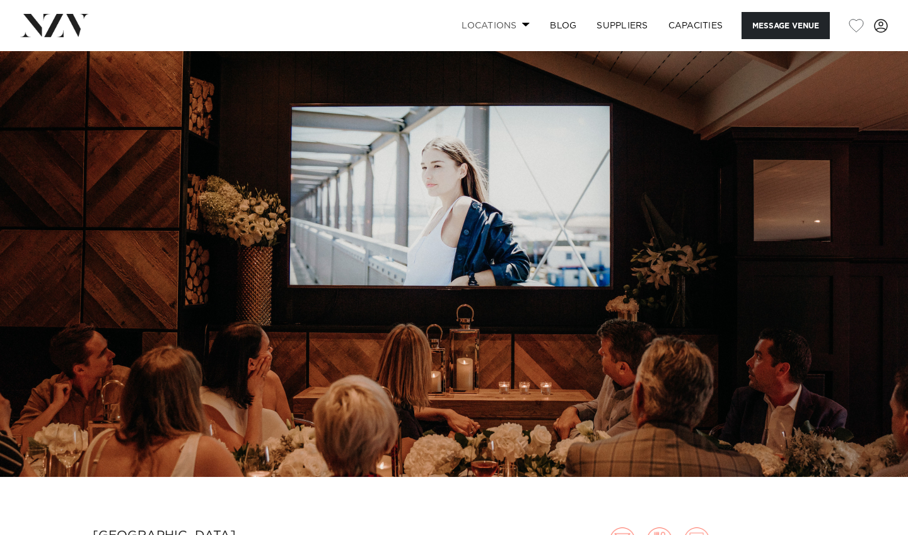
click at [506, 26] on link "Locations" at bounding box center [496, 25] width 88 height 27
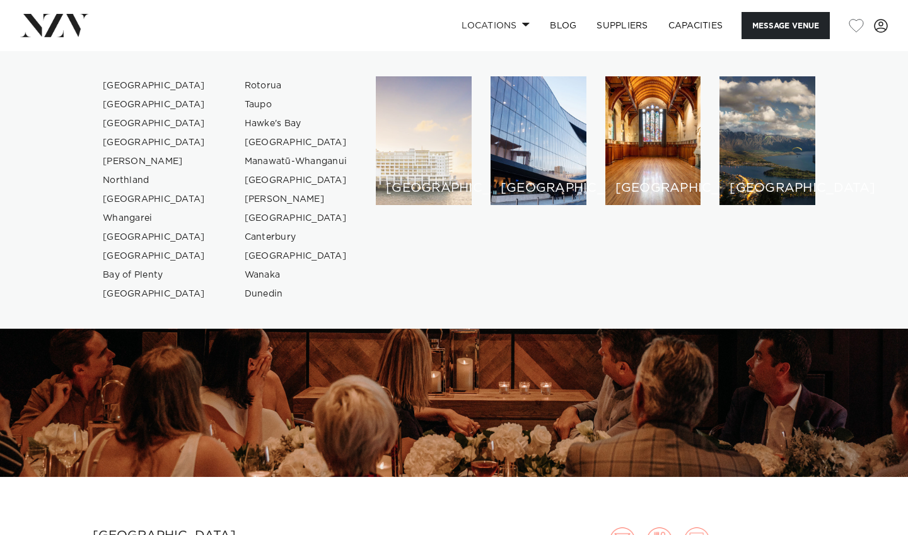
click at [386, 185] on h6 "[GEOGRAPHIC_DATA]" at bounding box center [424, 188] width 76 height 13
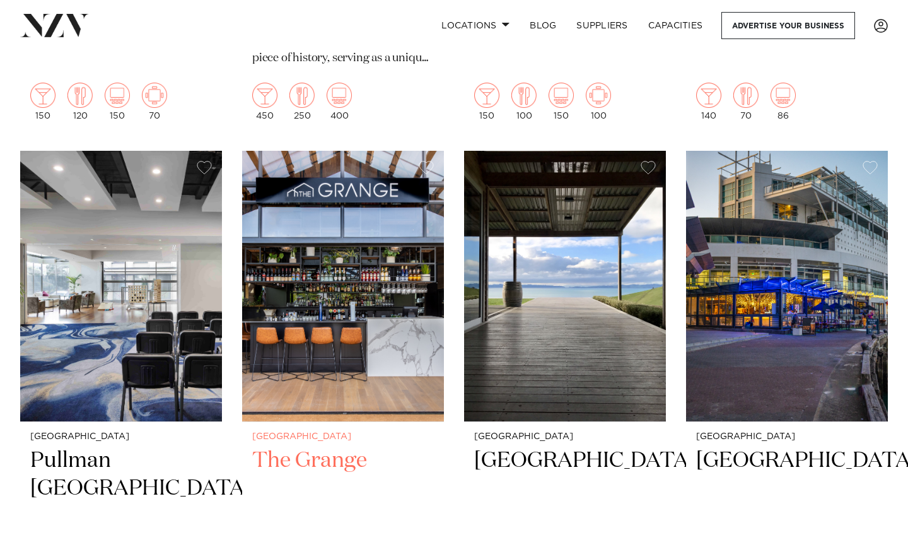
scroll to position [2625, 0]
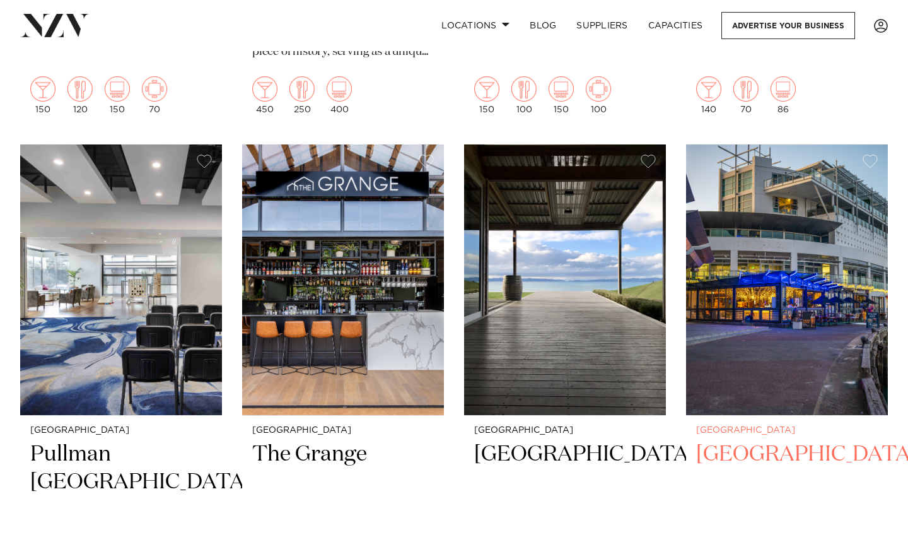
click at [759, 440] on h2 "[GEOGRAPHIC_DATA]" at bounding box center [788, 482] width 182 height 85
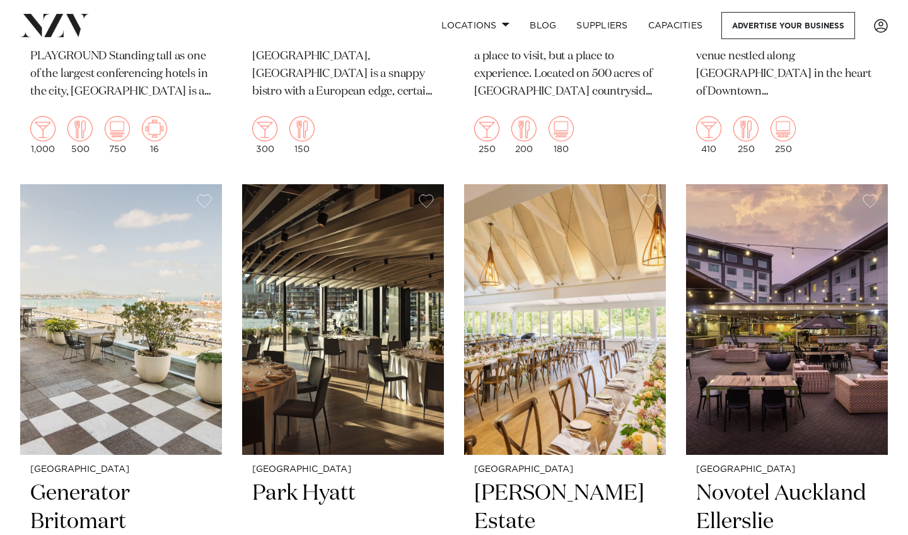
scroll to position [3132, 0]
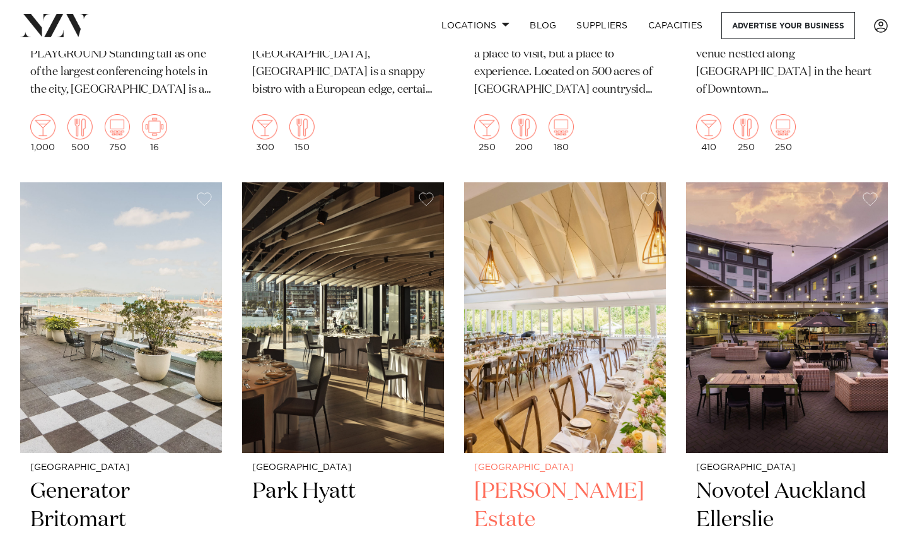
click at [547, 341] on img at bounding box center [565, 317] width 202 height 271
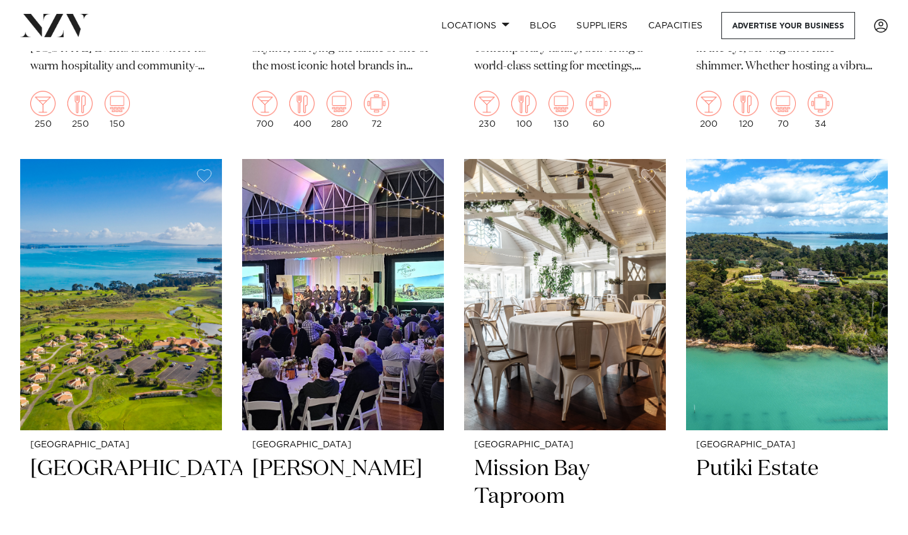
scroll to position [4797, 0]
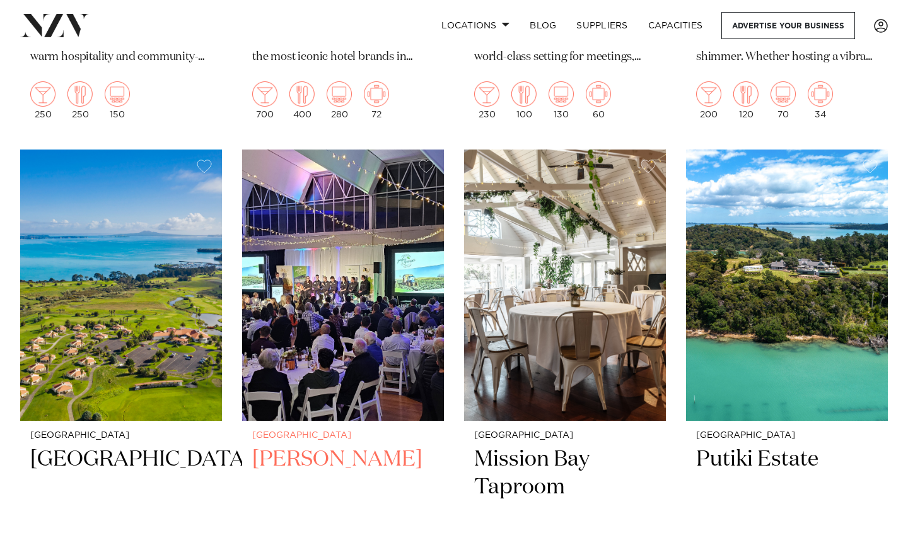
click at [339, 333] on img at bounding box center [343, 285] width 202 height 271
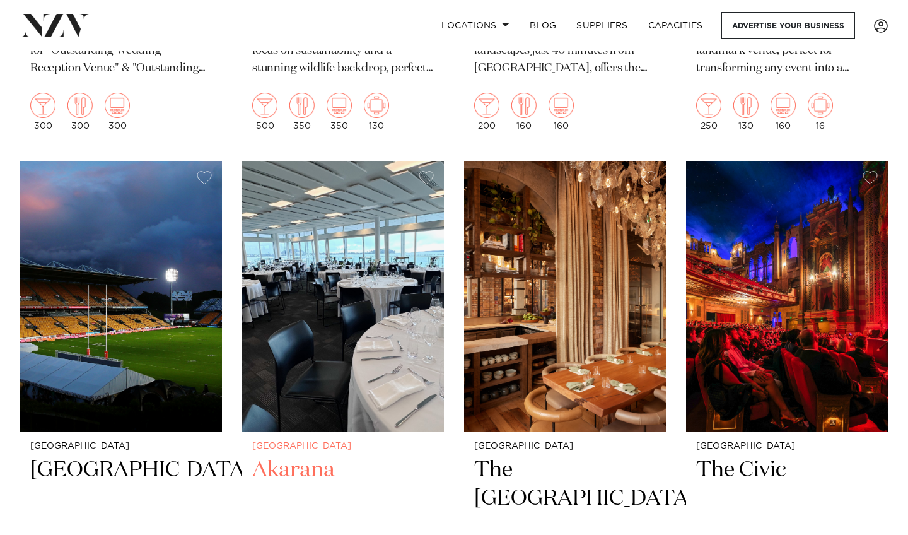
scroll to position [8604, 0]
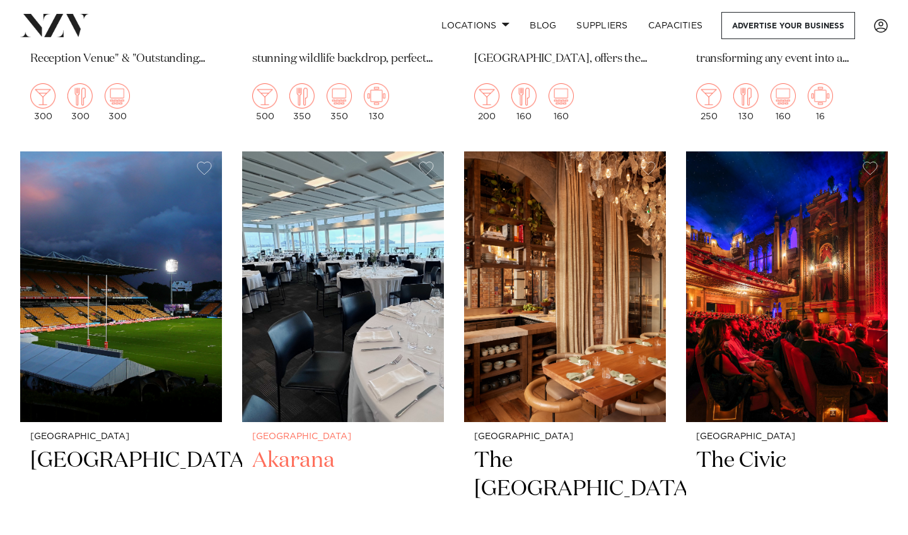
click at [332, 295] on img at bounding box center [343, 286] width 202 height 271
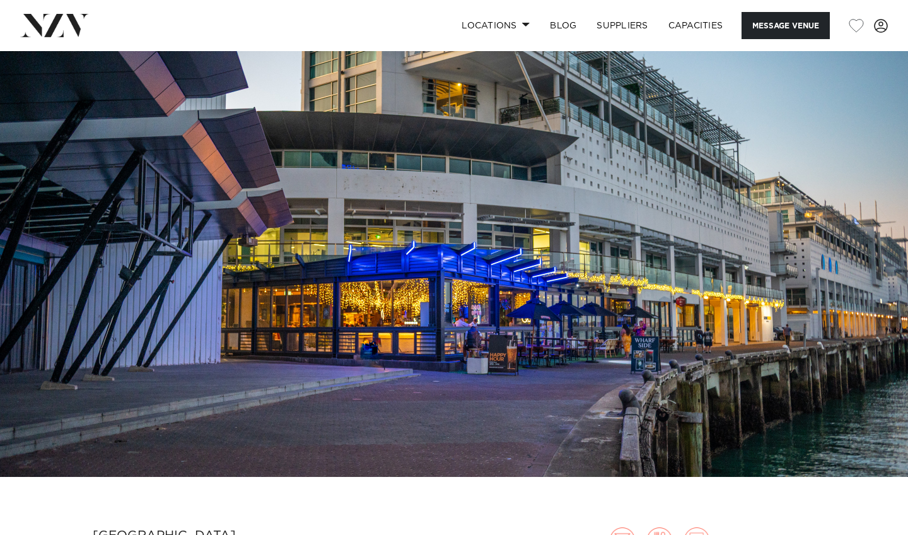
click at [627, 337] on img at bounding box center [454, 264] width 908 height 426
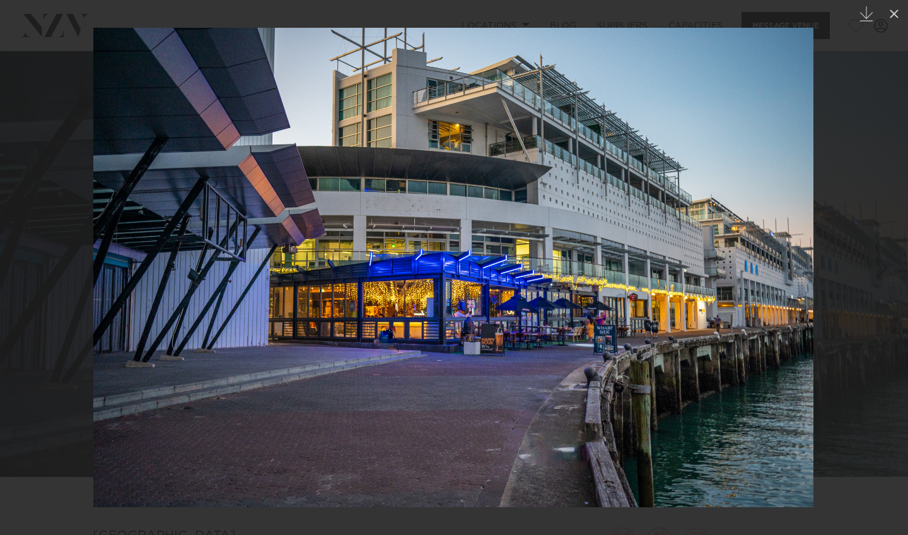
click at [832, 278] on div at bounding box center [454, 267] width 908 height 535
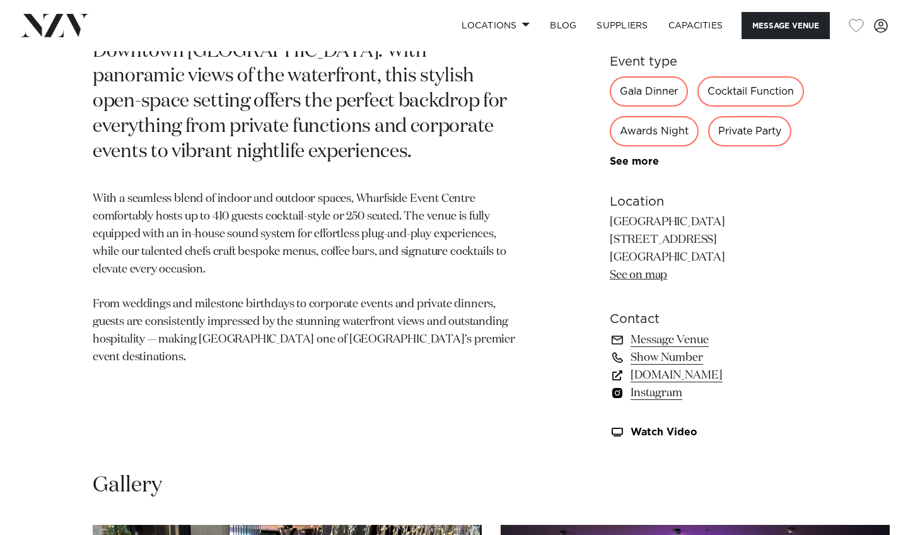
scroll to position [1071, 0]
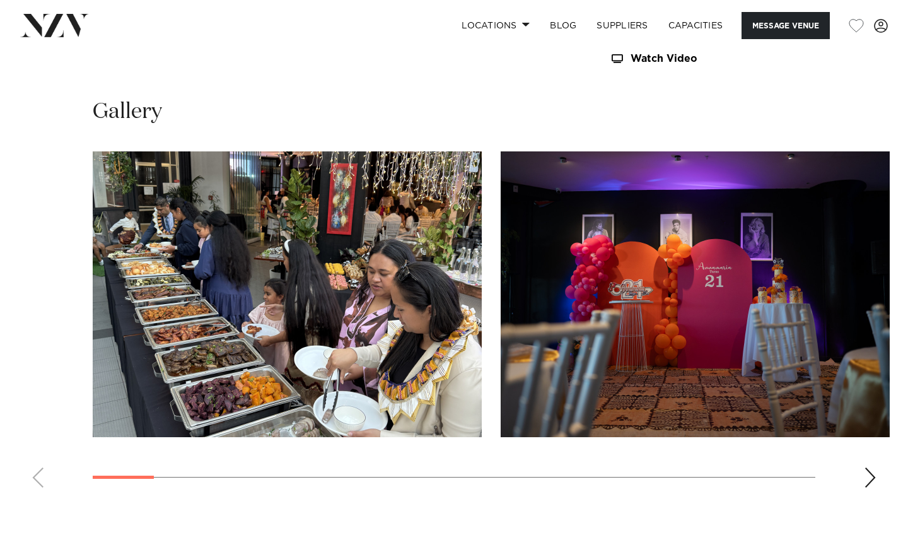
click at [872, 474] on div "Next slide" at bounding box center [870, 477] width 13 height 20
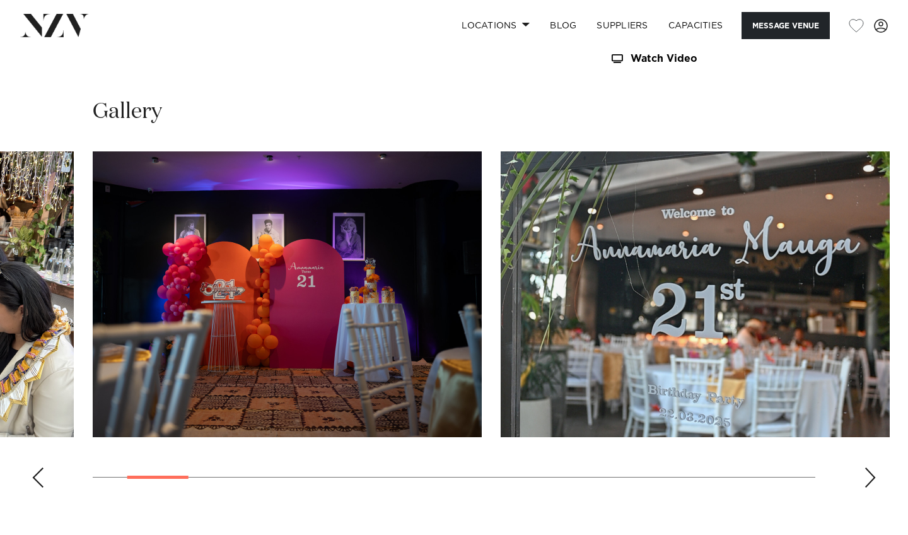
click at [871, 474] on div "Next slide" at bounding box center [870, 477] width 13 height 20
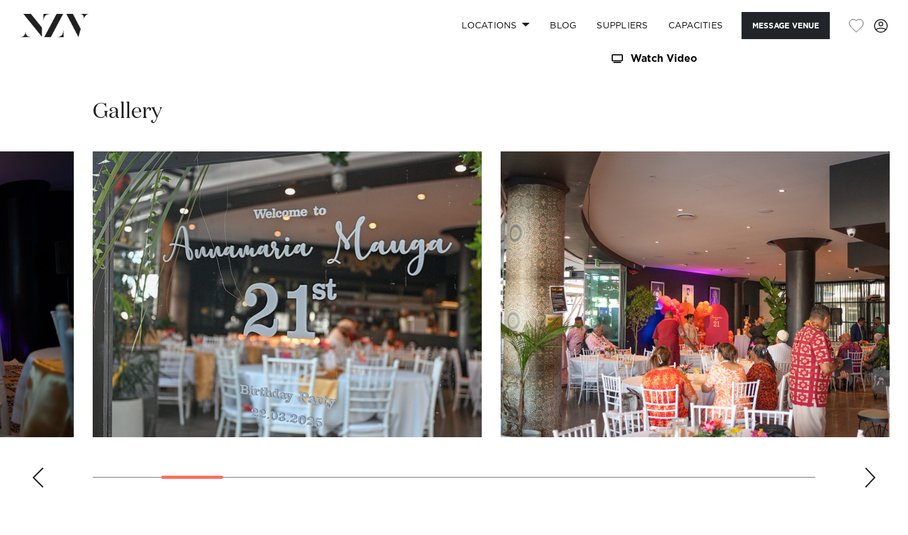
click at [871, 474] on div "Next slide" at bounding box center [870, 477] width 13 height 20
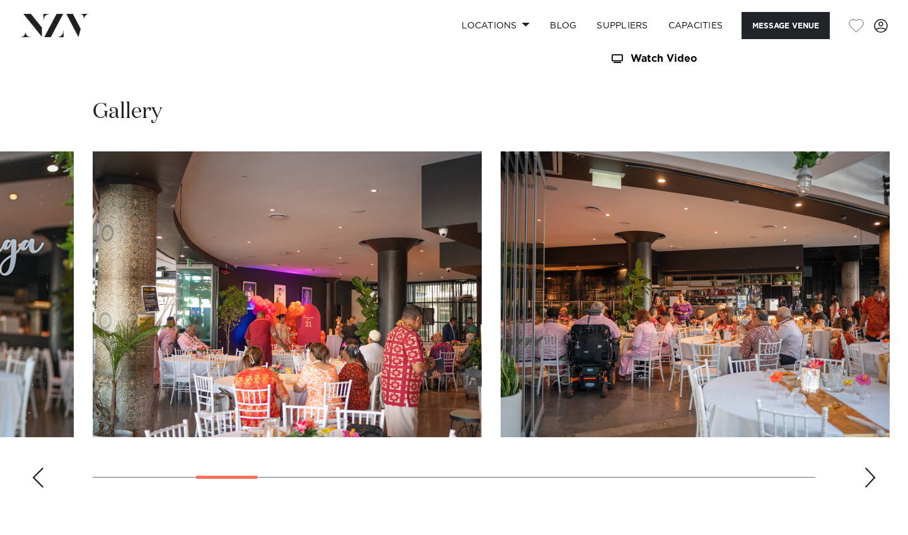
click at [871, 474] on div "Next slide" at bounding box center [870, 477] width 13 height 20
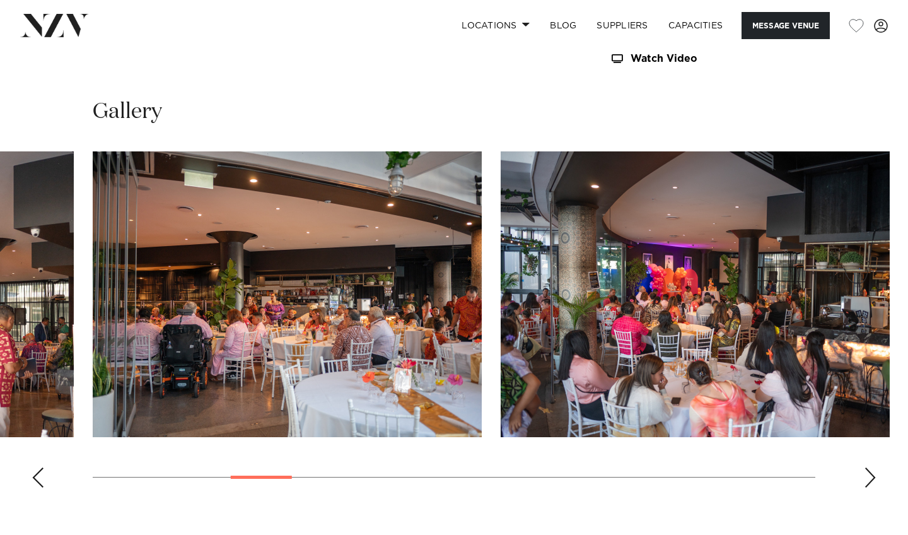
click at [871, 474] on div "Next slide" at bounding box center [870, 477] width 13 height 20
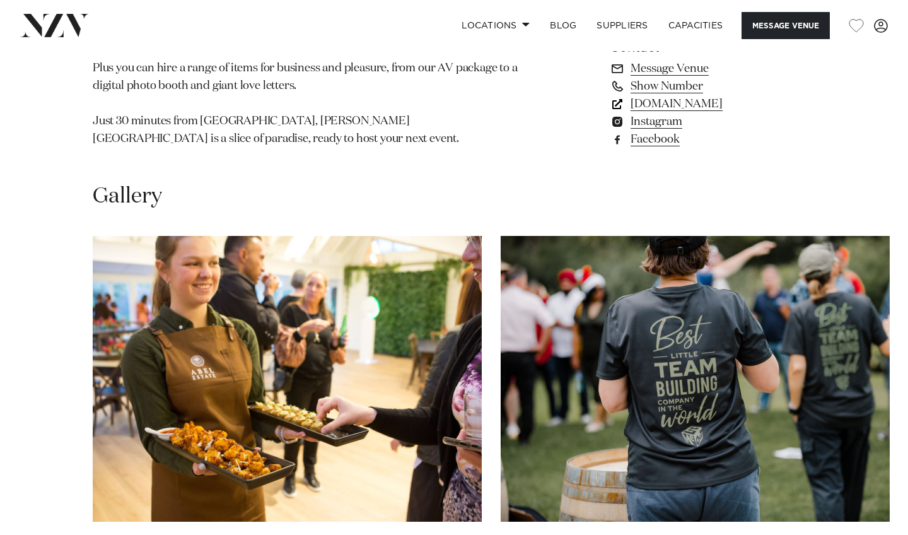
scroll to position [1064, 0]
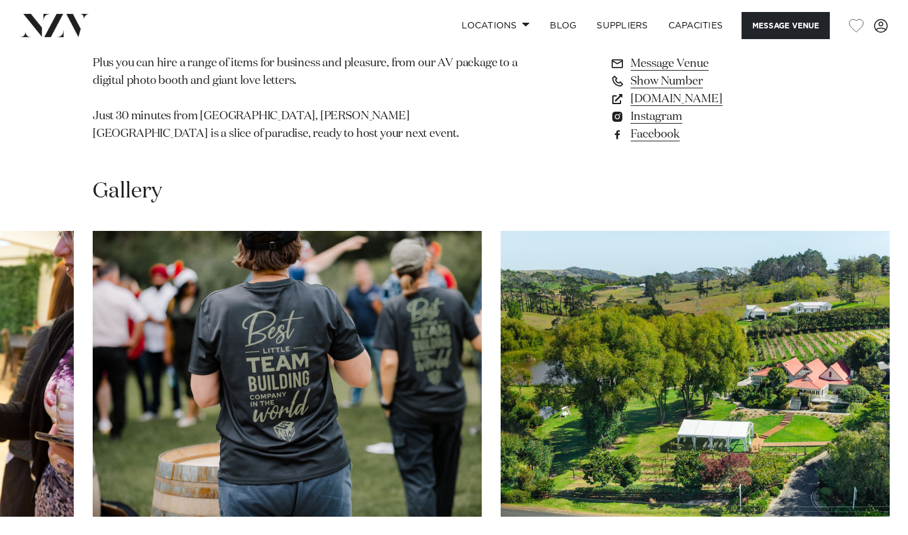
click at [877, 473] on swiper-container at bounding box center [454, 404] width 908 height 346
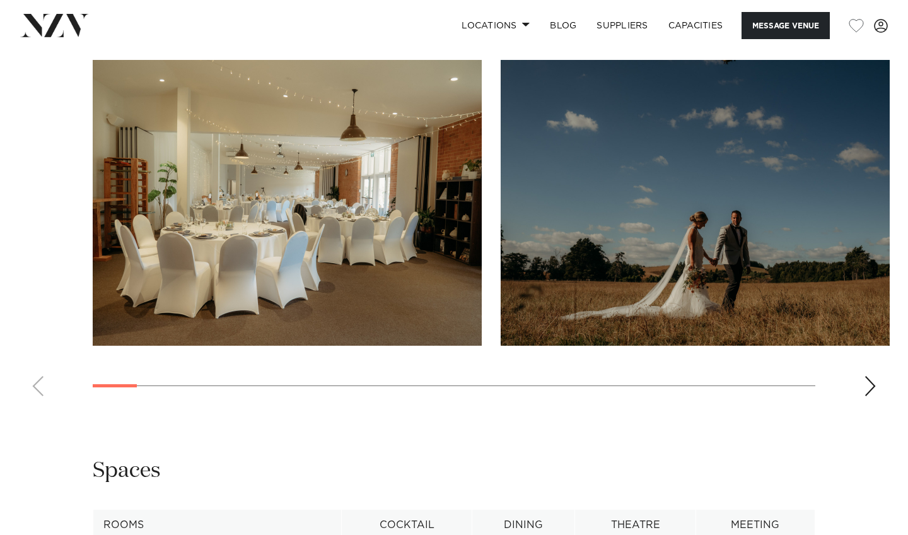
scroll to position [1393, 0]
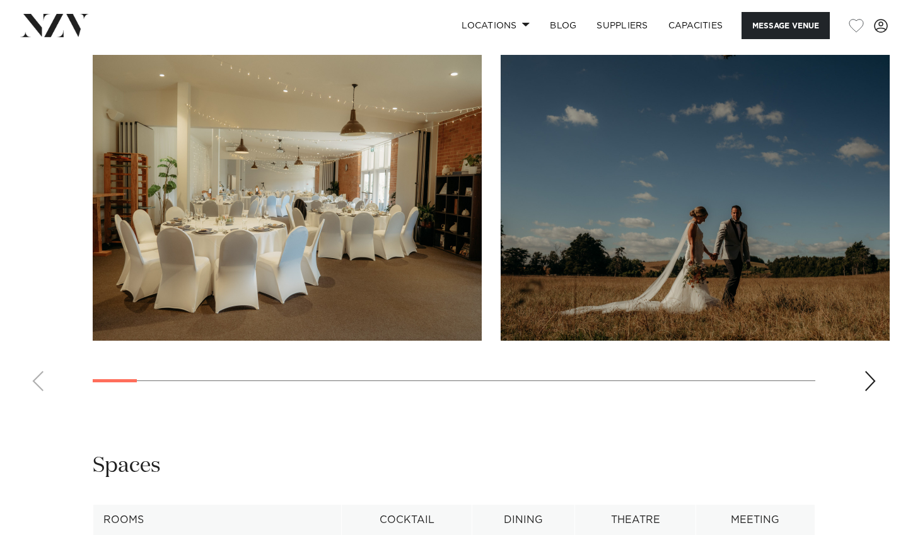
click at [883, 323] on swiper-container at bounding box center [454, 228] width 908 height 346
click at [878, 327] on swiper-container at bounding box center [454, 228] width 908 height 346
click at [876, 371] on div "Next slide" at bounding box center [870, 381] width 13 height 20
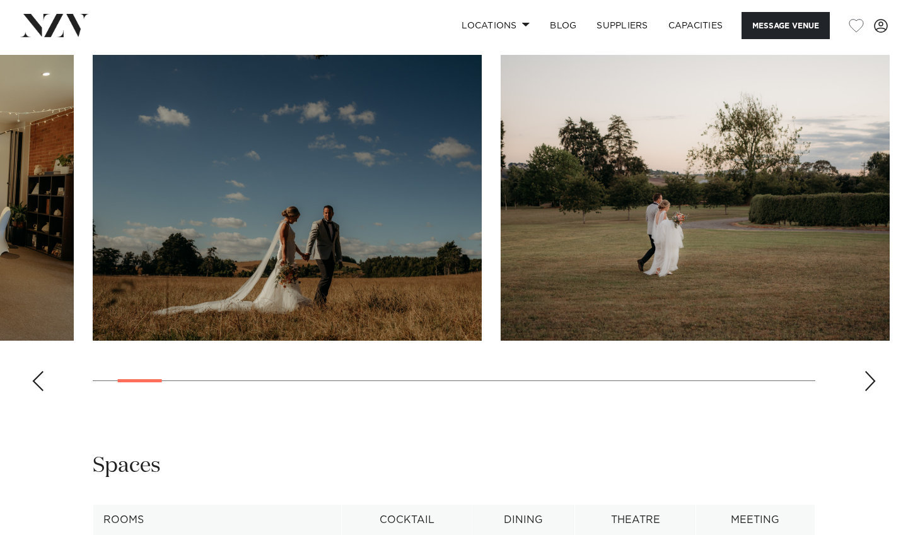
click at [876, 371] on div "Next slide" at bounding box center [870, 381] width 13 height 20
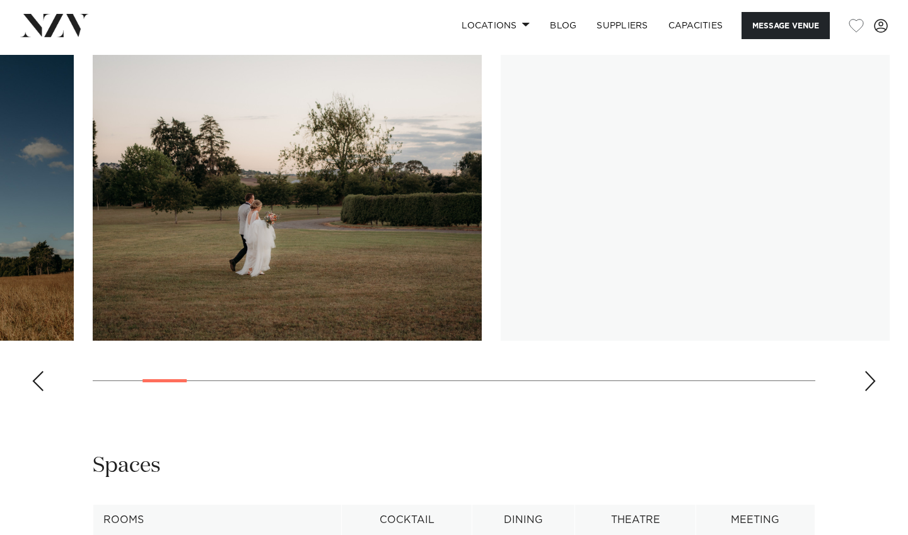
click at [876, 371] on div "Next slide" at bounding box center [870, 381] width 13 height 20
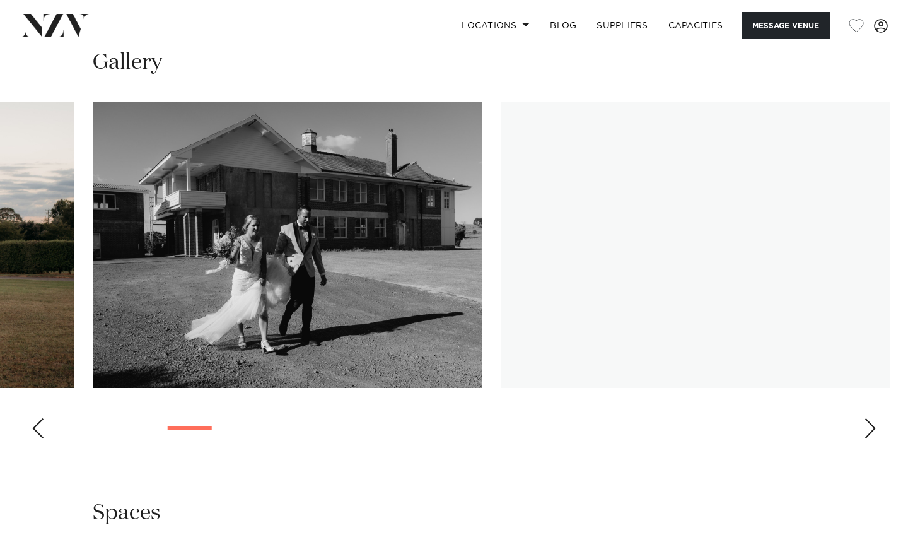
scroll to position [1343, 0]
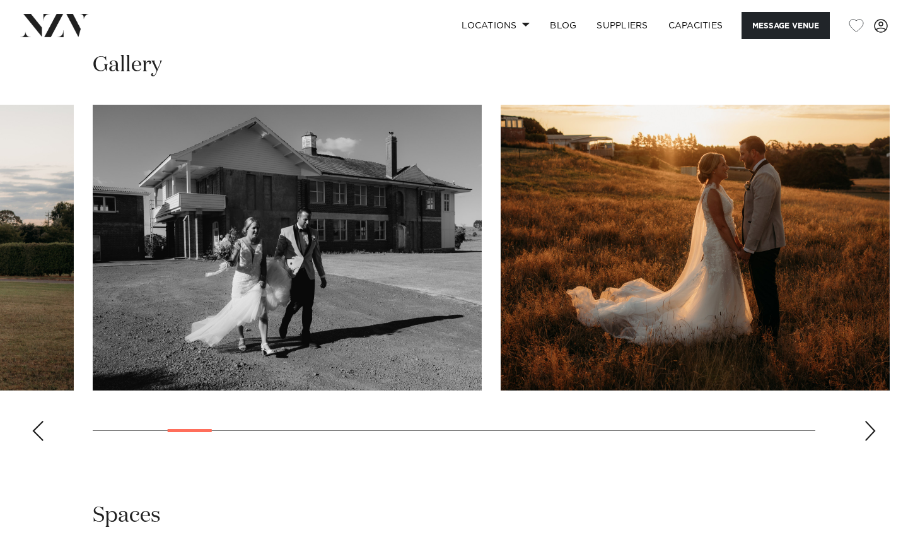
click at [870, 421] on div "Next slide" at bounding box center [870, 431] width 13 height 20
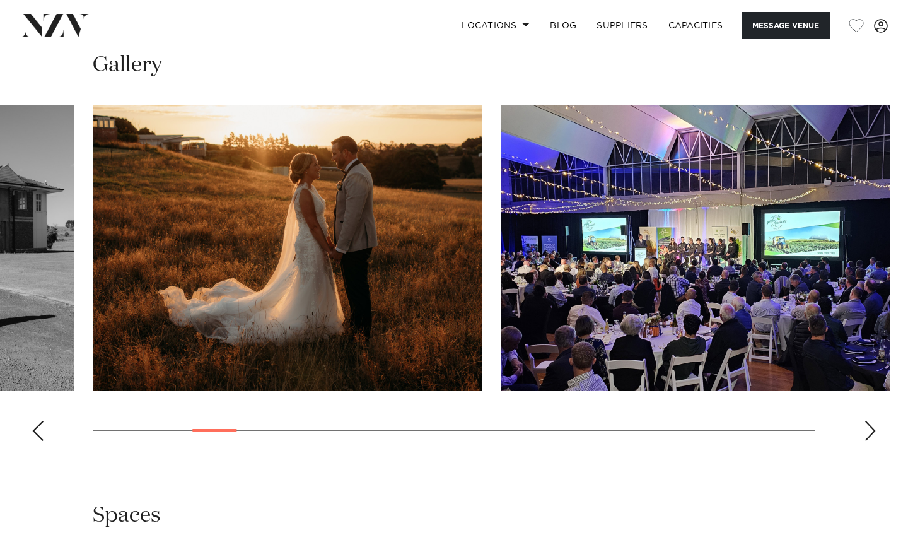
click at [870, 421] on div "Next slide" at bounding box center [870, 431] width 13 height 20
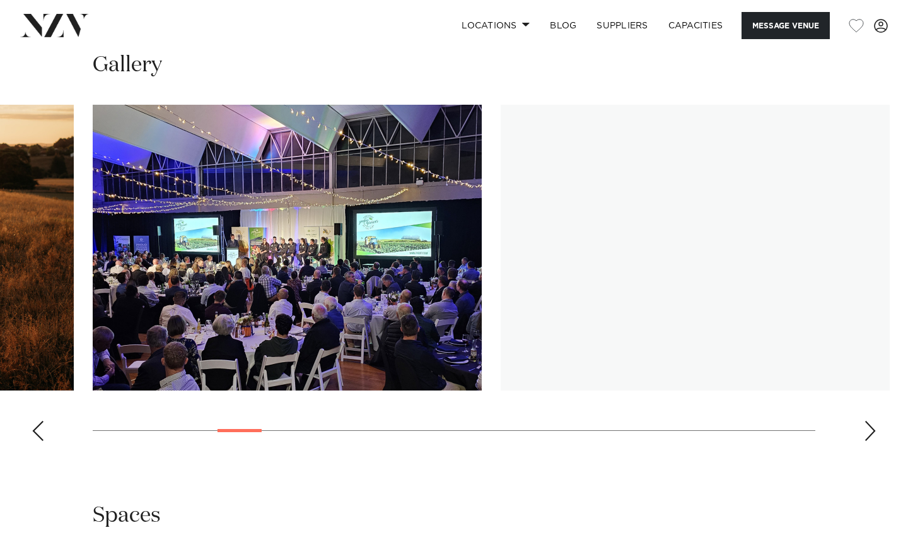
click at [870, 421] on div "Next slide" at bounding box center [870, 431] width 13 height 20
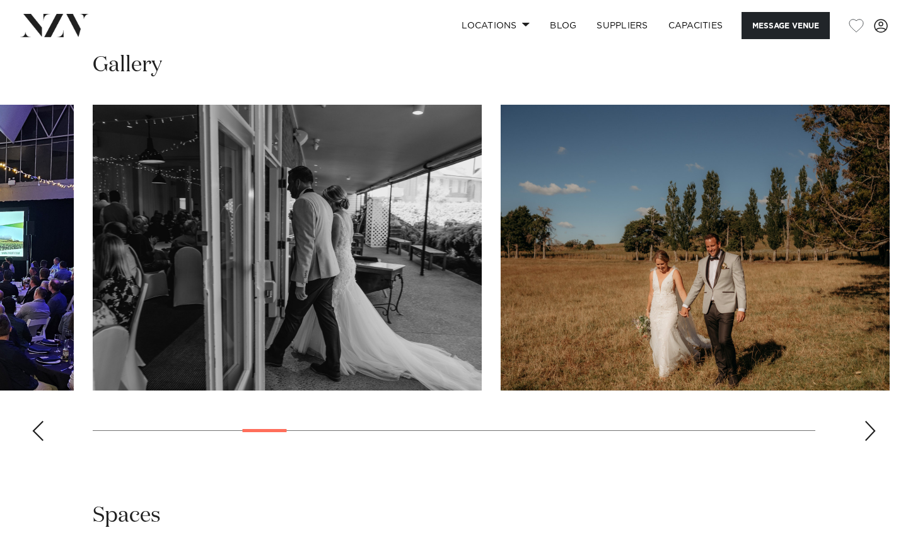
click at [870, 421] on div "Next slide" at bounding box center [870, 431] width 13 height 20
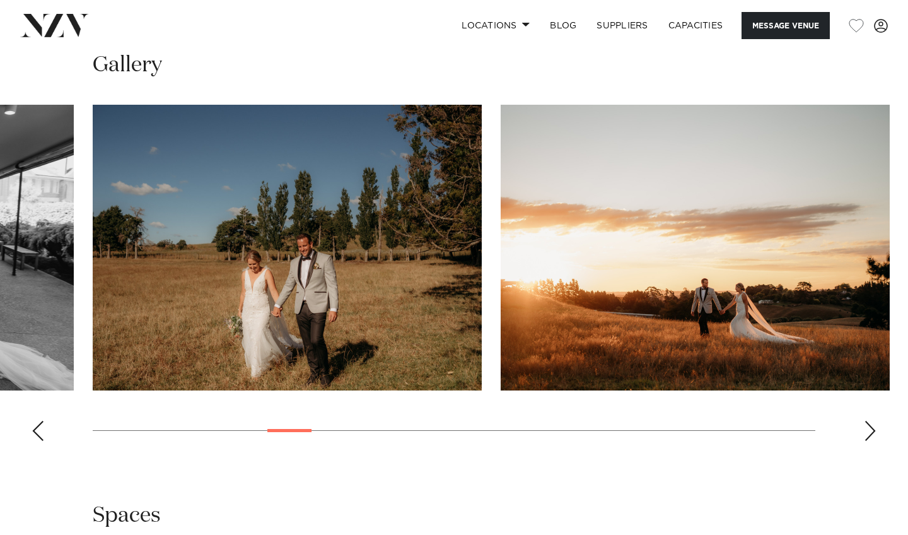
click at [870, 421] on div "Next slide" at bounding box center [870, 431] width 13 height 20
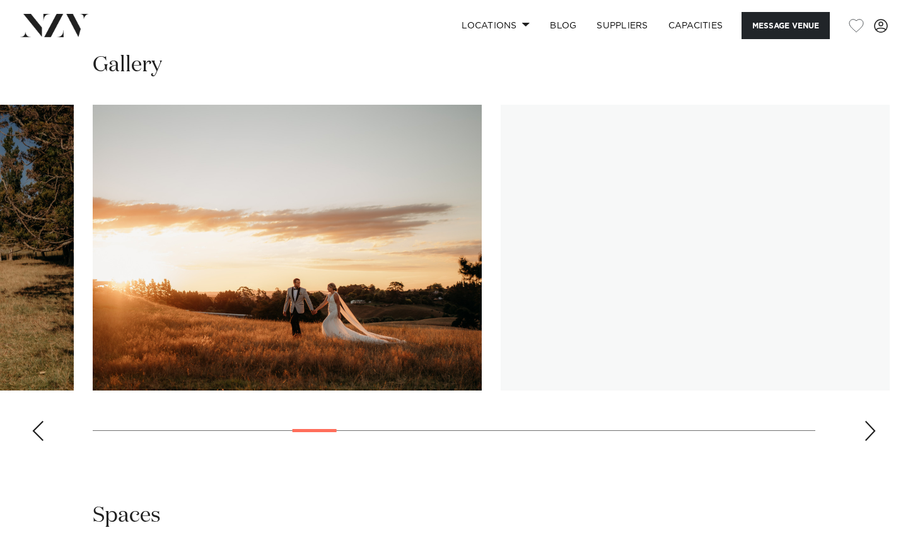
click at [871, 421] on div "Next slide" at bounding box center [870, 431] width 13 height 20
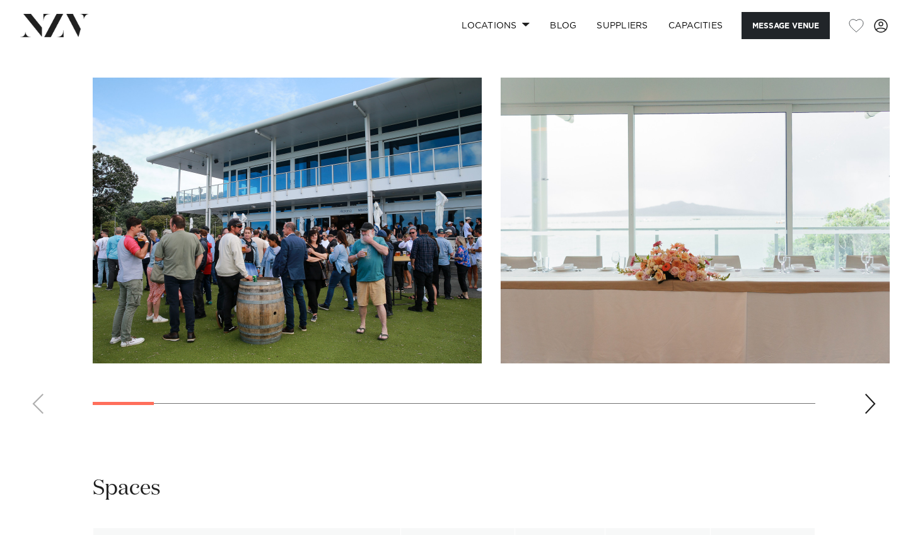
scroll to position [1367, 0]
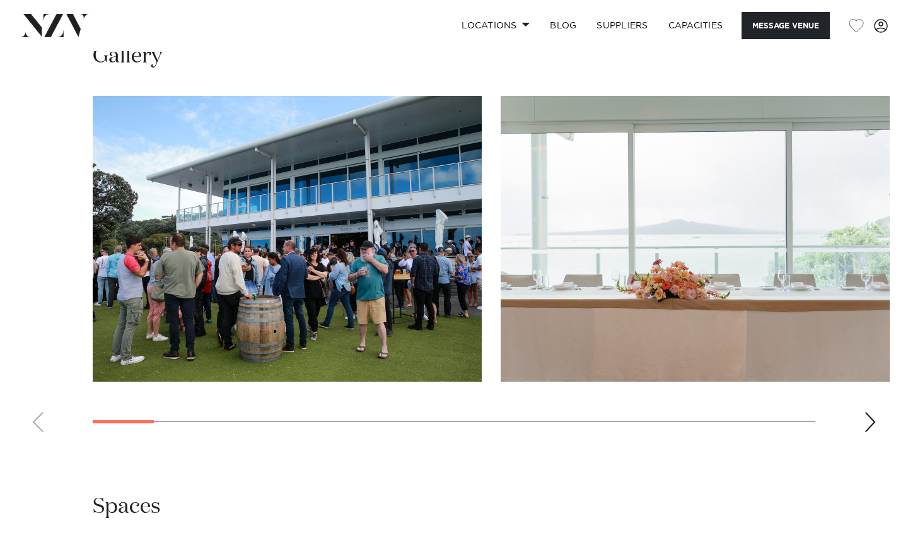
click at [869, 432] on div "Next slide" at bounding box center [870, 422] width 13 height 20
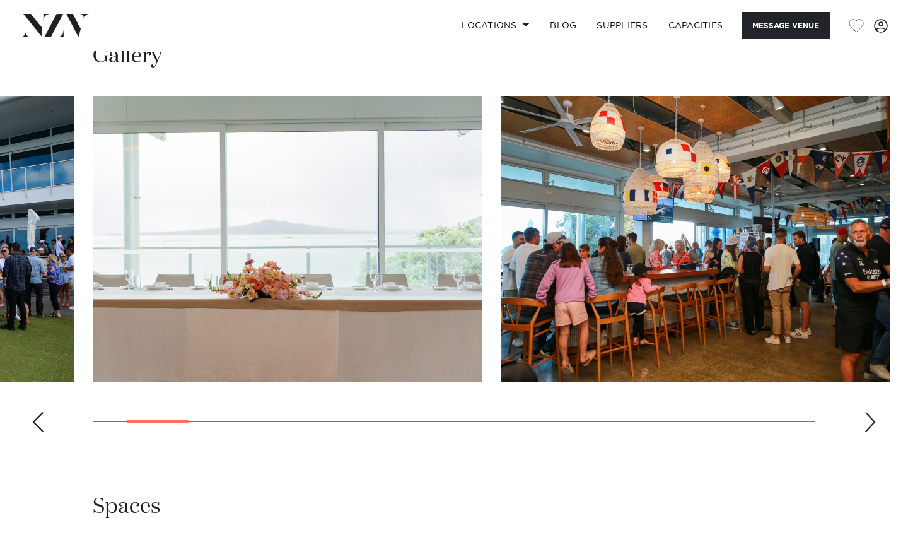
click at [869, 432] on div "Next slide" at bounding box center [870, 422] width 13 height 20
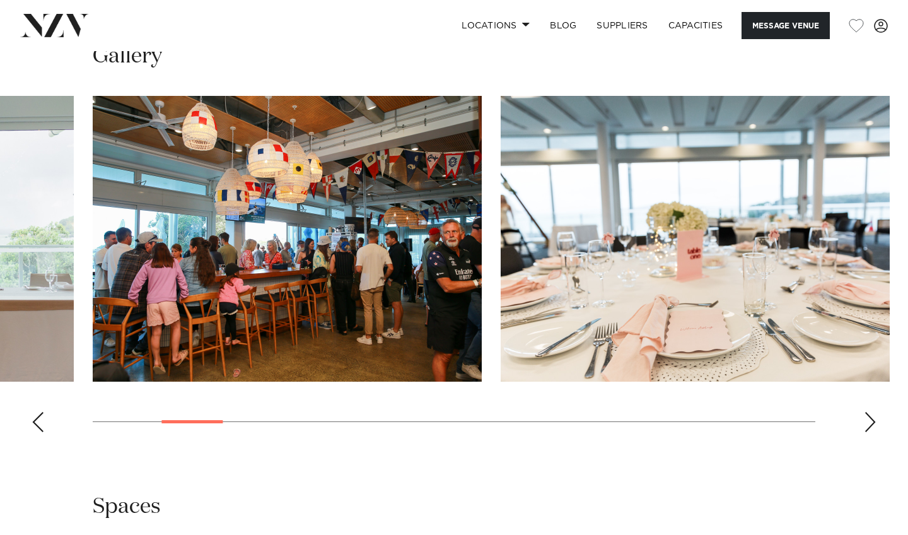
click at [871, 432] on div "Next slide" at bounding box center [870, 422] width 13 height 20
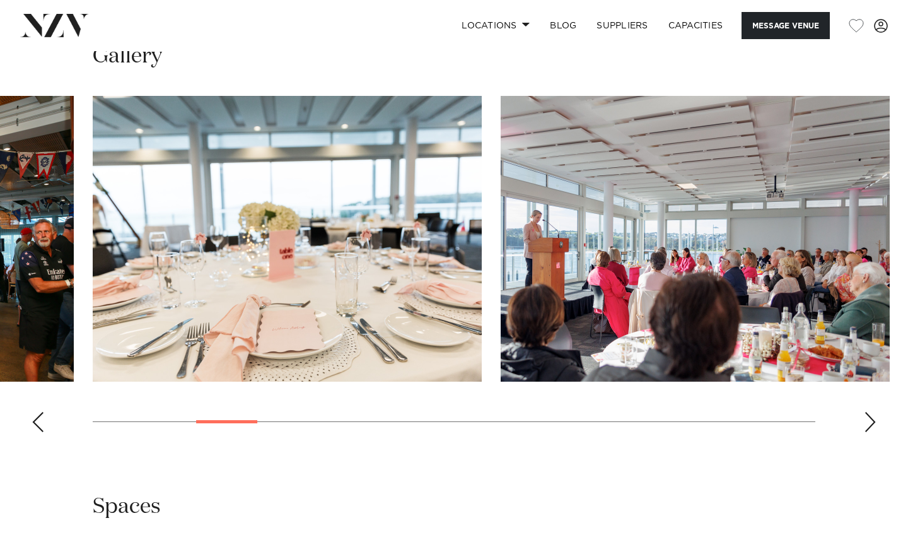
click at [871, 432] on div "Next slide" at bounding box center [870, 422] width 13 height 20
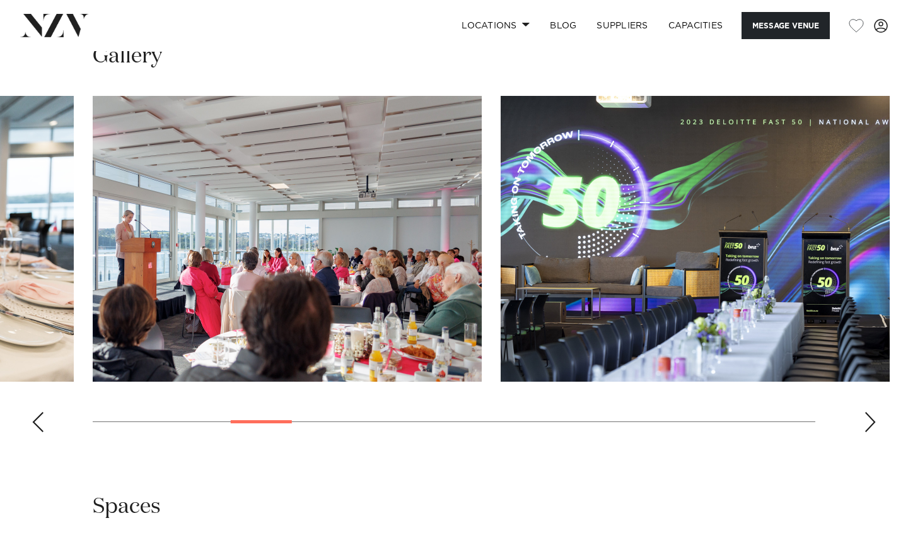
click at [873, 432] on div "Next slide" at bounding box center [870, 422] width 13 height 20
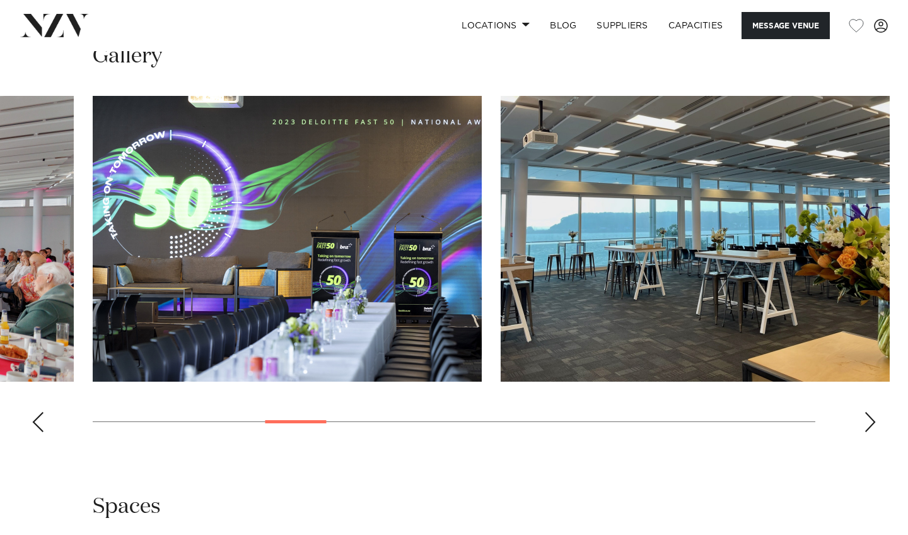
click at [873, 432] on div "Next slide" at bounding box center [870, 422] width 13 height 20
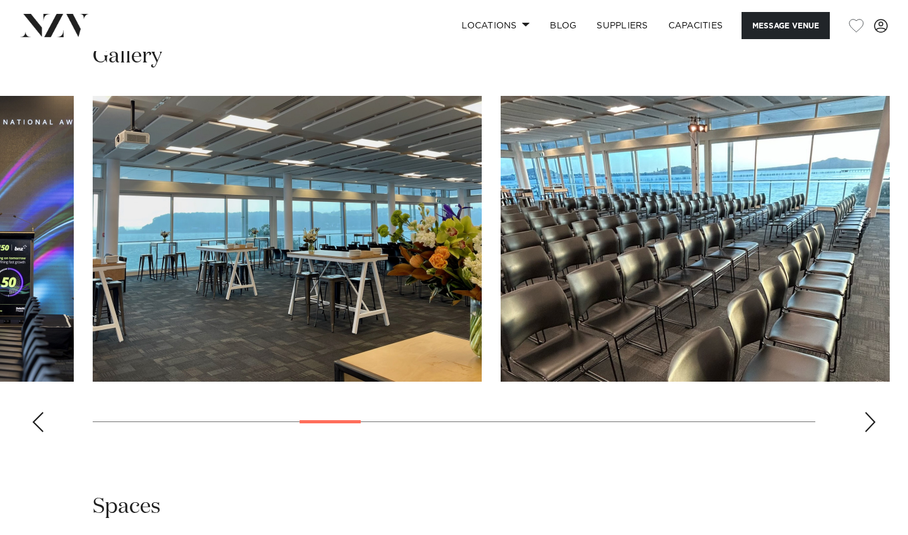
click at [873, 432] on div "Next slide" at bounding box center [870, 422] width 13 height 20
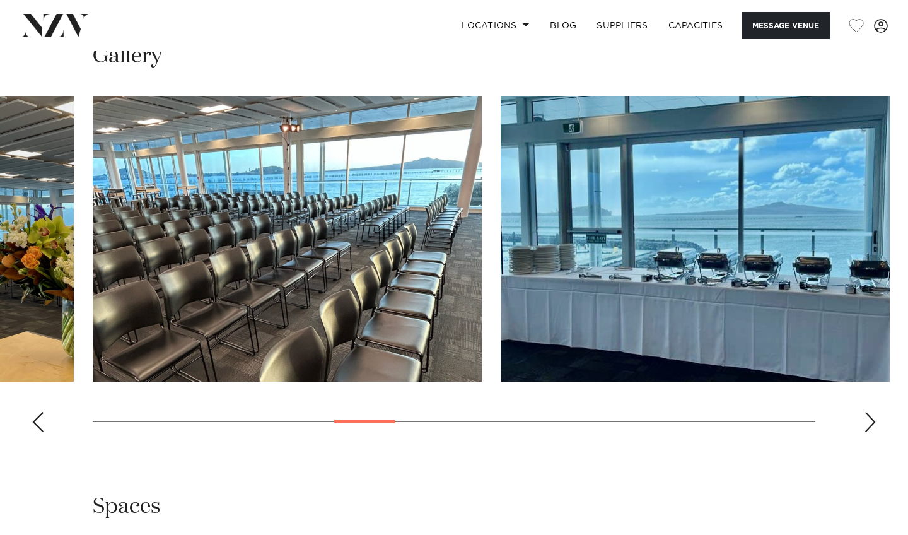
click at [873, 432] on div "Next slide" at bounding box center [870, 422] width 13 height 20
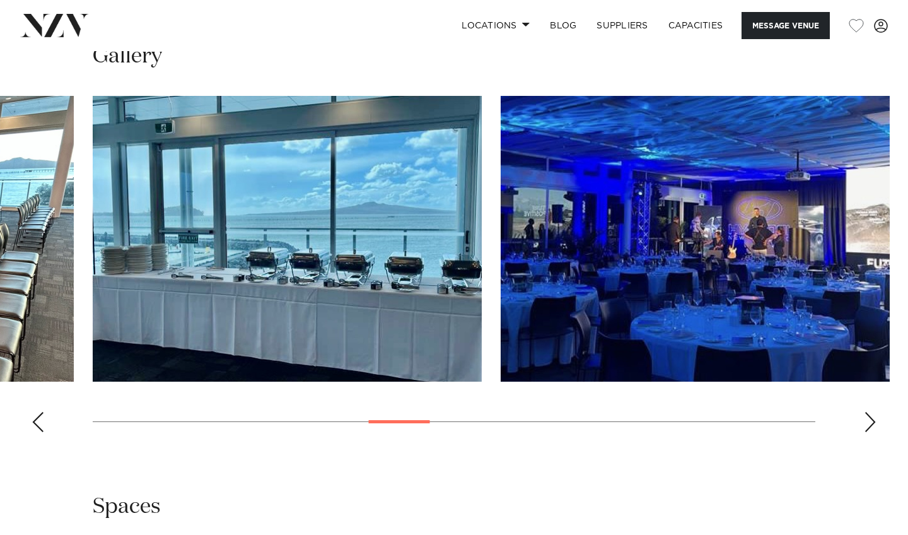
click at [873, 432] on div "Next slide" at bounding box center [870, 422] width 13 height 20
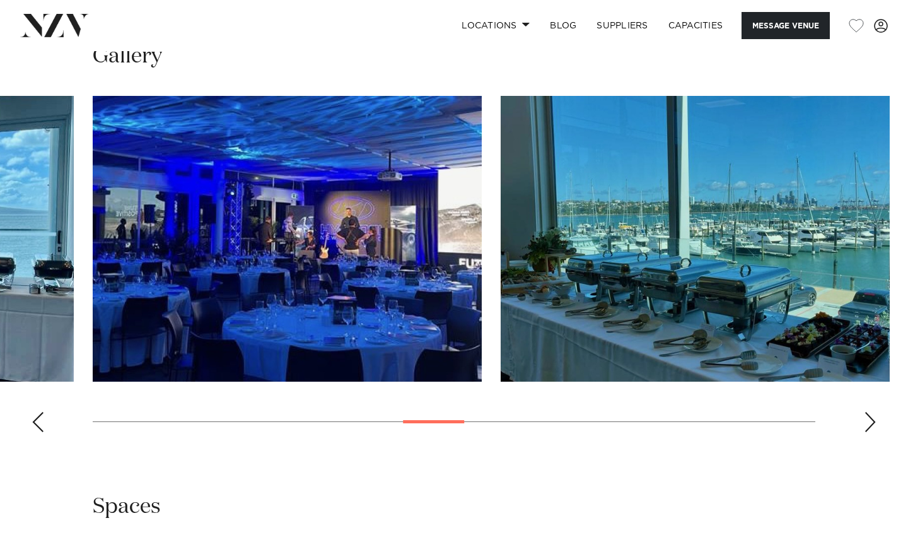
click at [873, 432] on div "Next slide" at bounding box center [870, 422] width 13 height 20
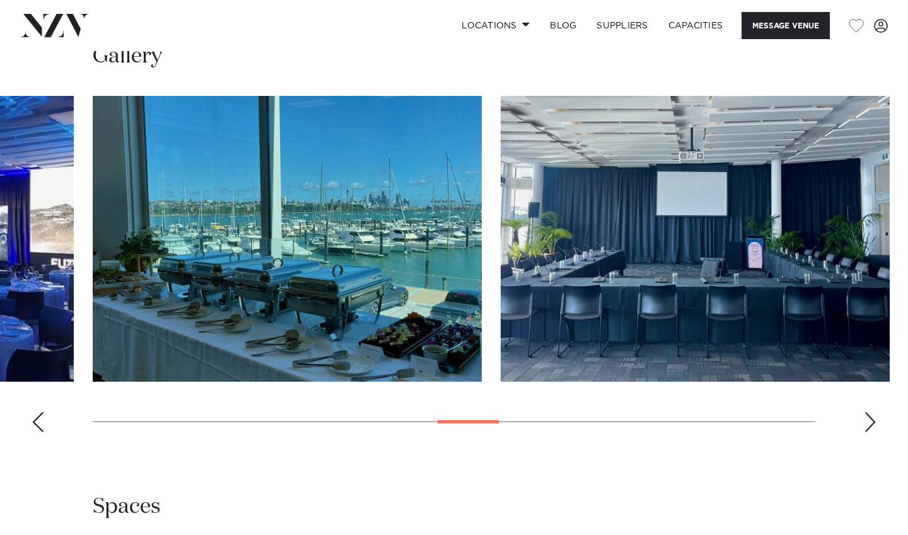
click at [873, 432] on div "Next slide" at bounding box center [870, 422] width 13 height 20
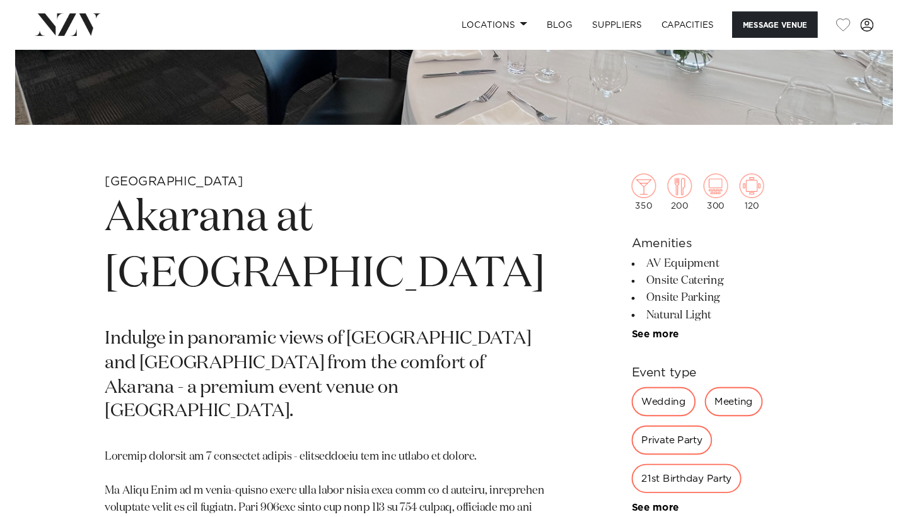
scroll to position [346, 0]
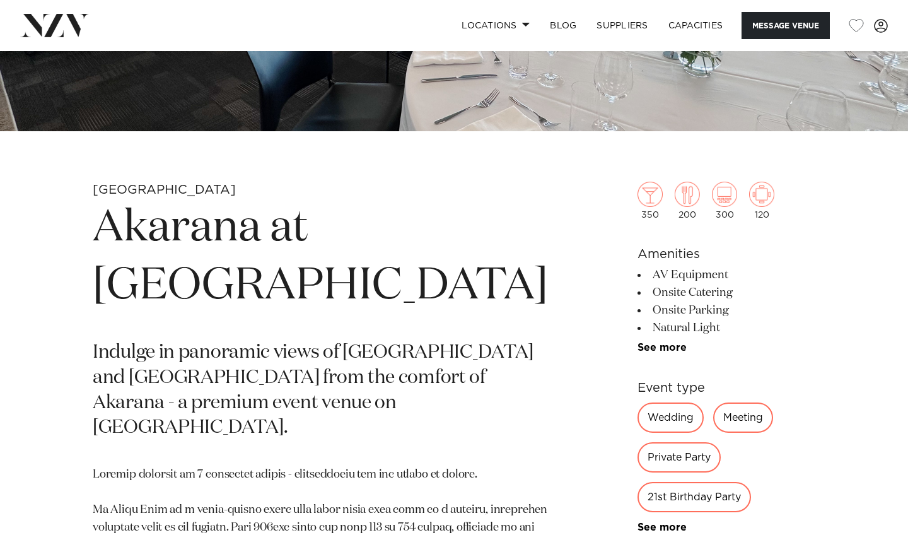
drag, startPoint x: 89, startPoint y: 238, endPoint x: 252, endPoint y: 326, distance: 185.4
copy h1 "Akarana at Hyundai Marine Sports Centre"
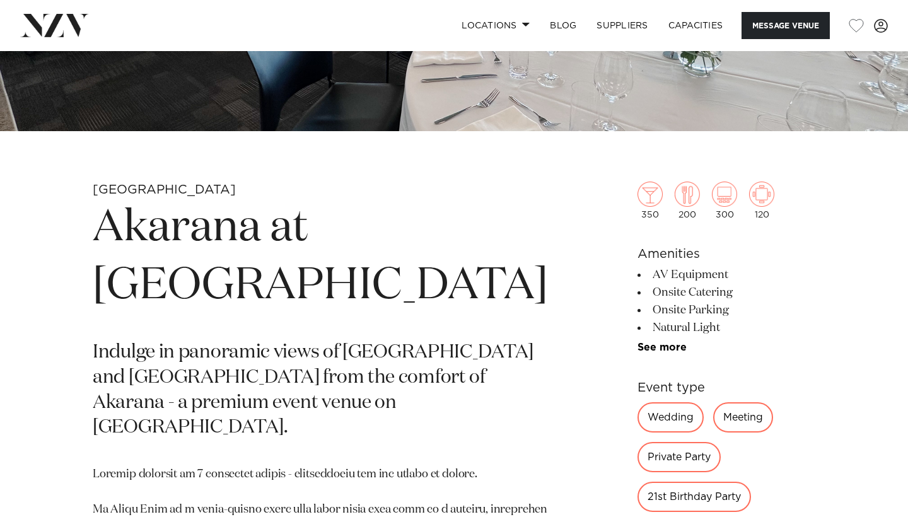
click at [325, 264] on h1 "Akarana at Hyundai Marine Sports Centre" at bounding box center [321, 257] width 456 height 116
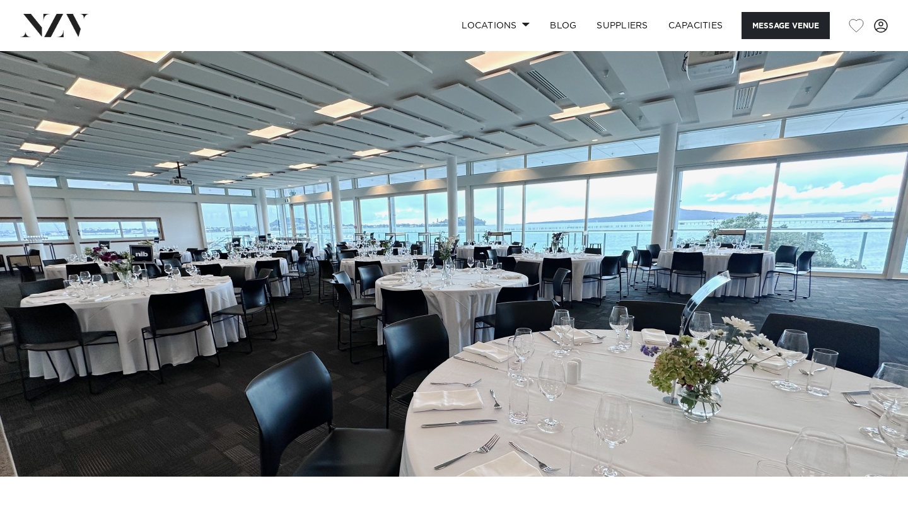
scroll to position [0, 0]
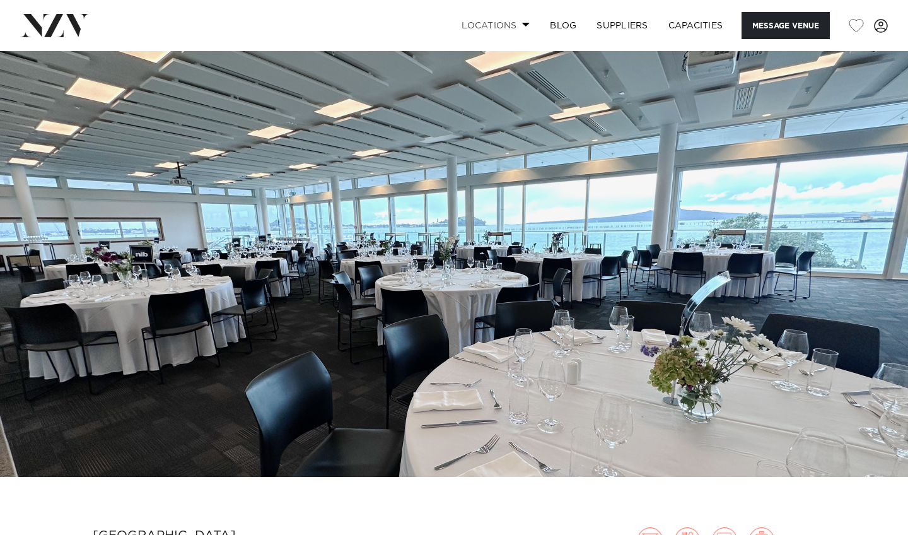
click at [514, 23] on link "Locations" at bounding box center [496, 25] width 88 height 27
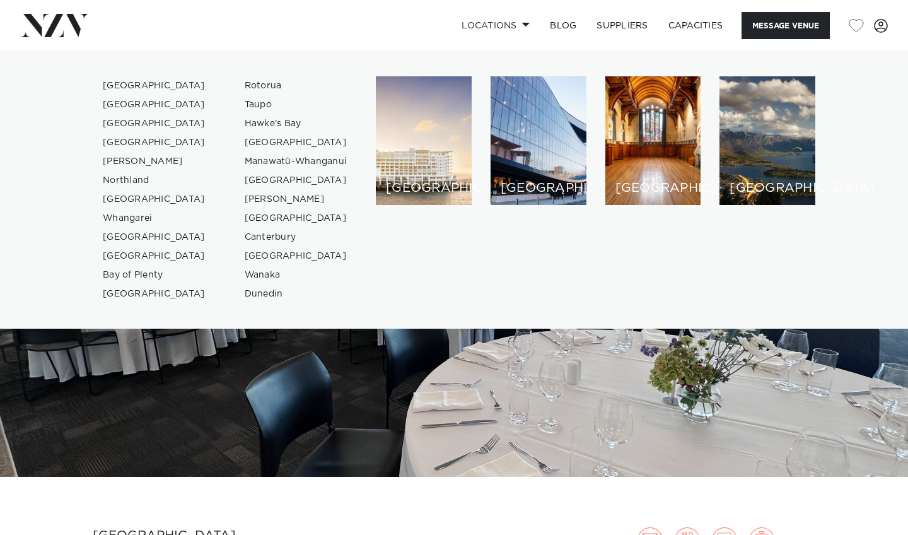
click at [428, 144] on div "[GEOGRAPHIC_DATA]" at bounding box center [424, 140] width 96 height 129
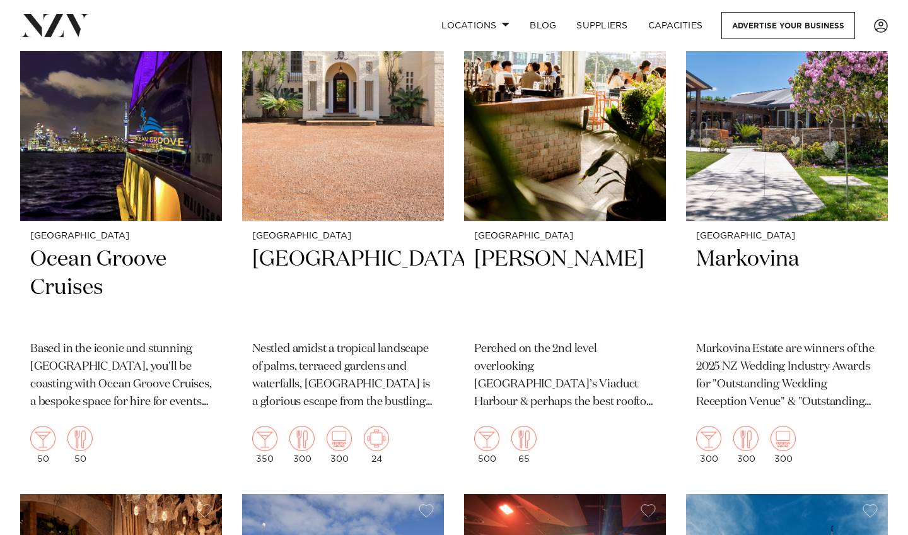
scroll to position [10971, 0]
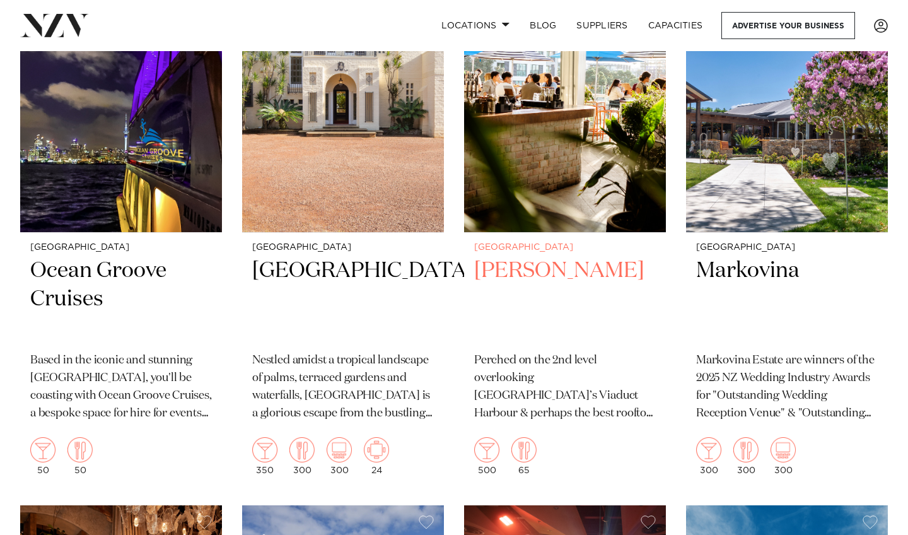
click at [518, 257] on h2 "Dr Rudis" at bounding box center [565, 299] width 182 height 85
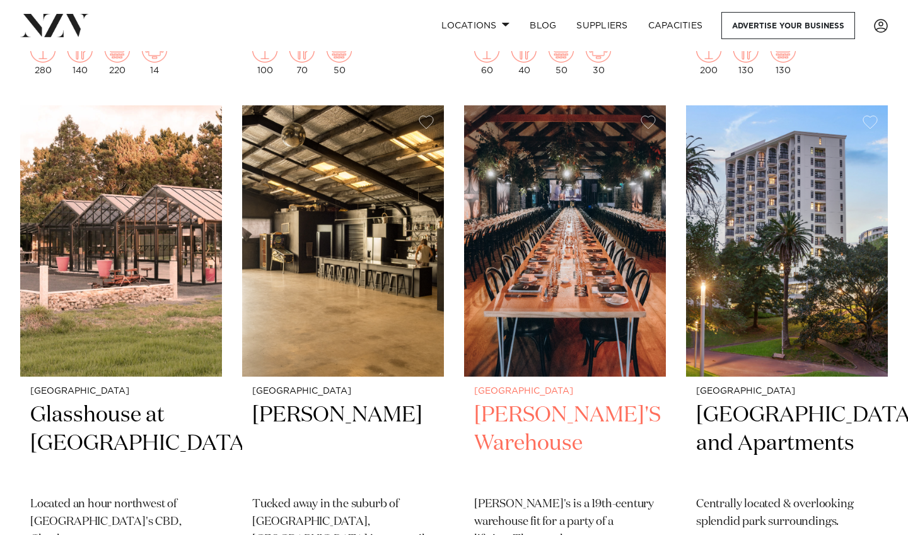
scroll to position [12457, 0]
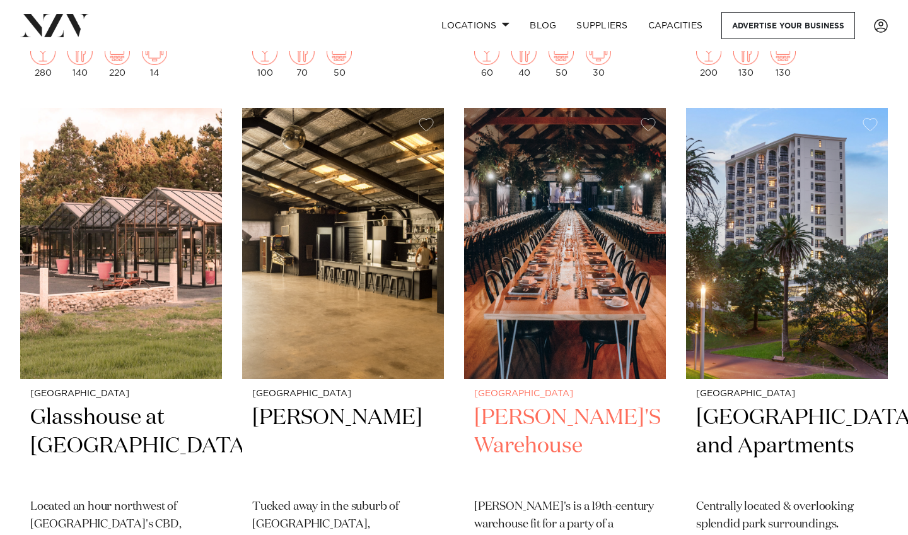
click at [563, 214] on img at bounding box center [565, 243] width 202 height 271
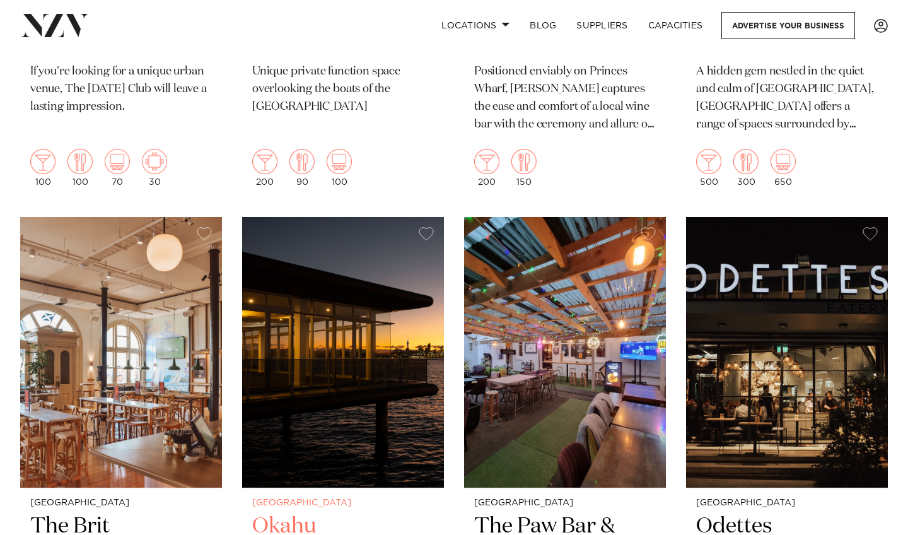
scroll to position [14050, 0]
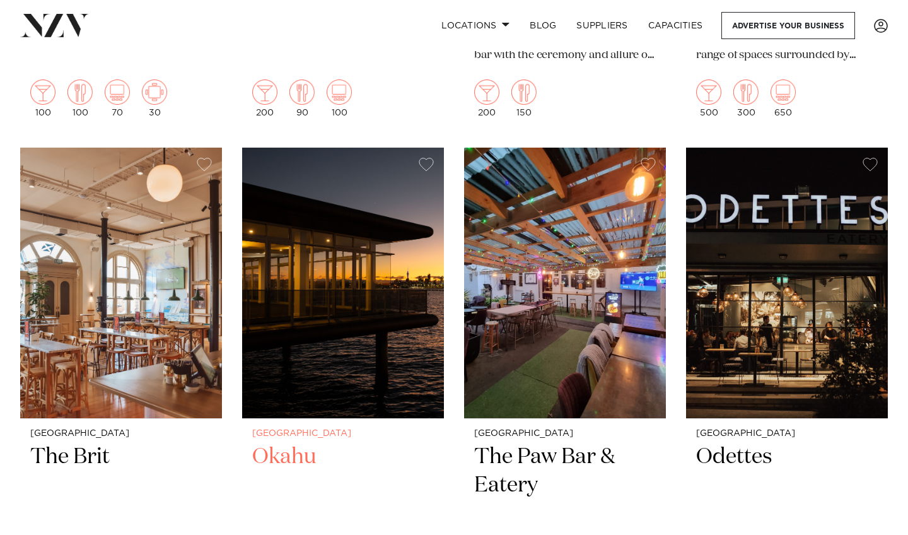
click at [329, 274] on img at bounding box center [343, 283] width 202 height 271
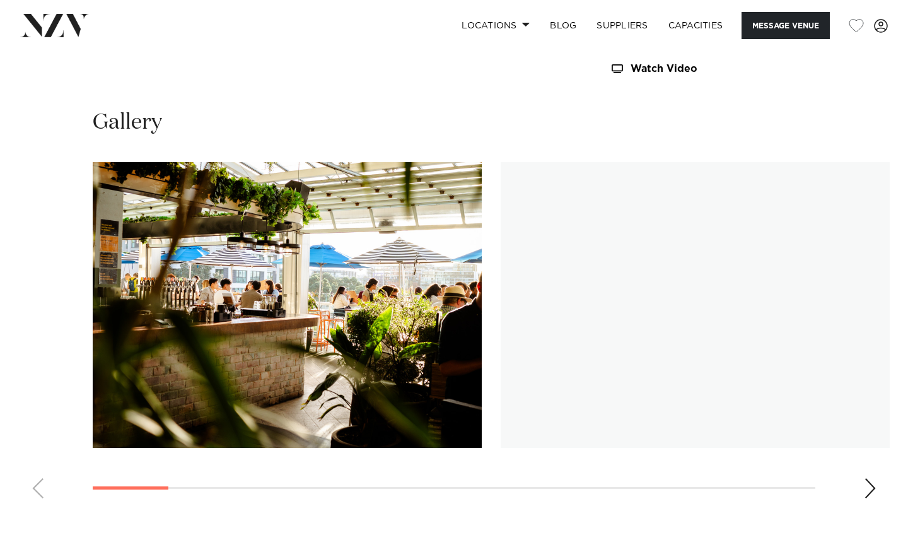
scroll to position [1090, 0]
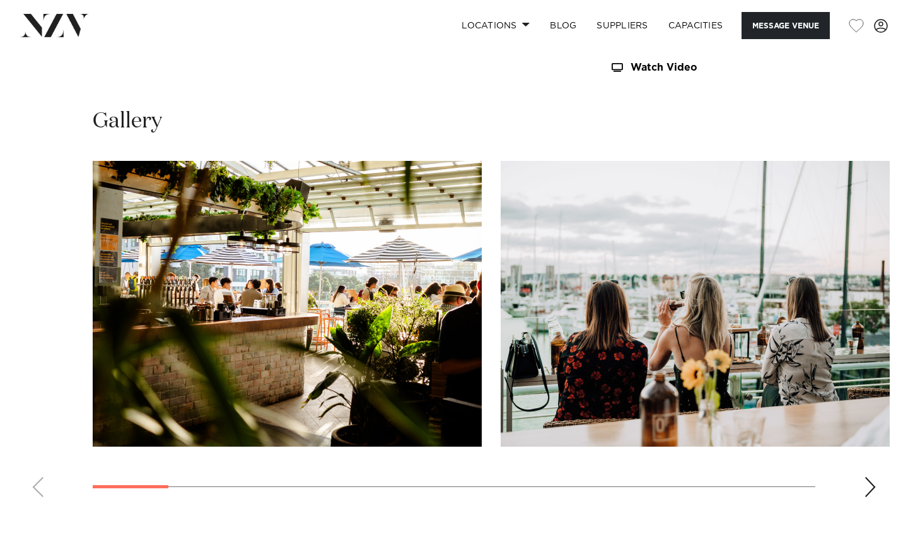
click at [857, 488] on swiper-container at bounding box center [454, 334] width 908 height 346
click at [873, 483] on div "Next slide" at bounding box center [870, 487] width 13 height 20
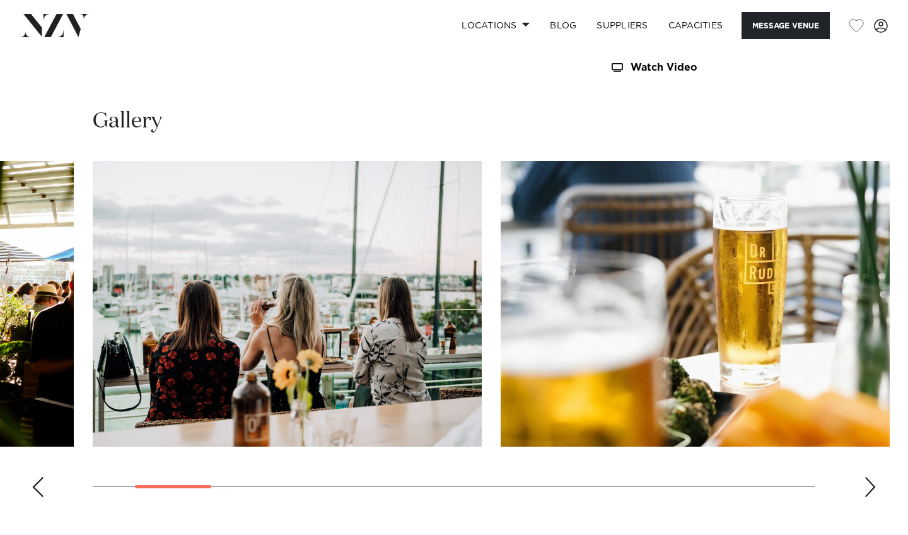
click at [873, 484] on div "Next slide" at bounding box center [870, 487] width 13 height 20
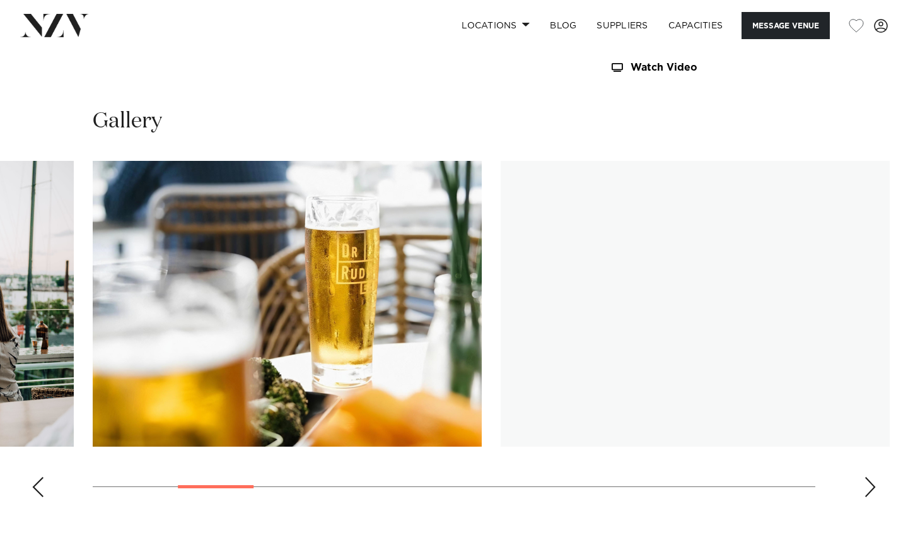
click at [873, 484] on div "Next slide" at bounding box center [870, 487] width 13 height 20
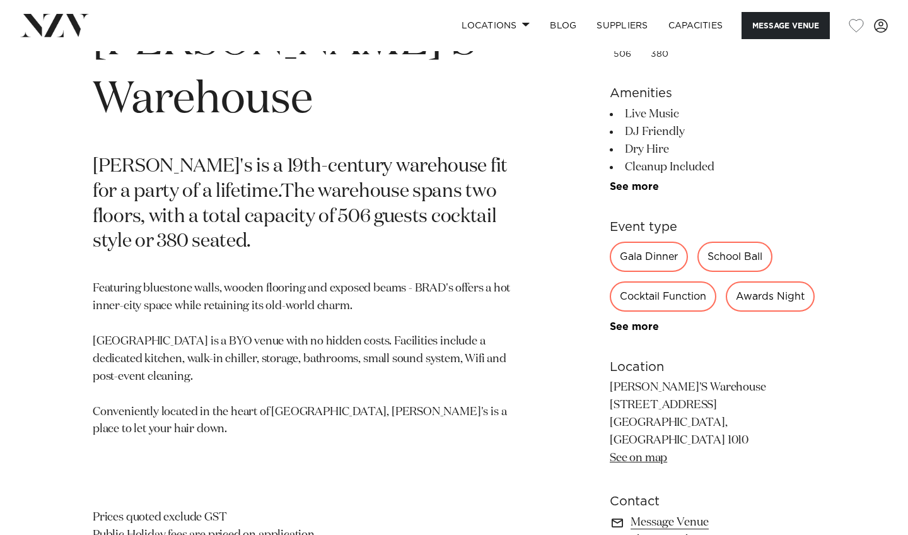
scroll to position [532, 0]
click at [650, 188] on link "See more" at bounding box center [659, 187] width 98 height 10
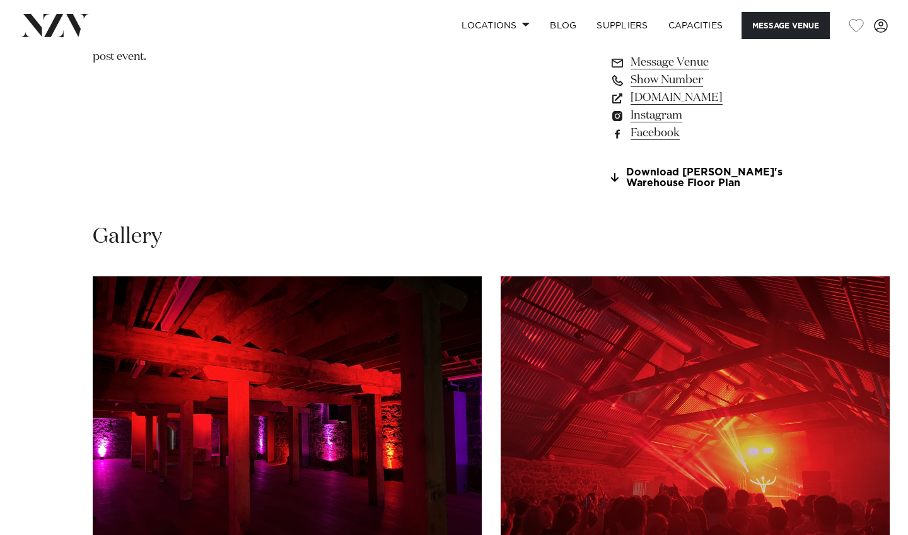
scroll to position [1274, 0]
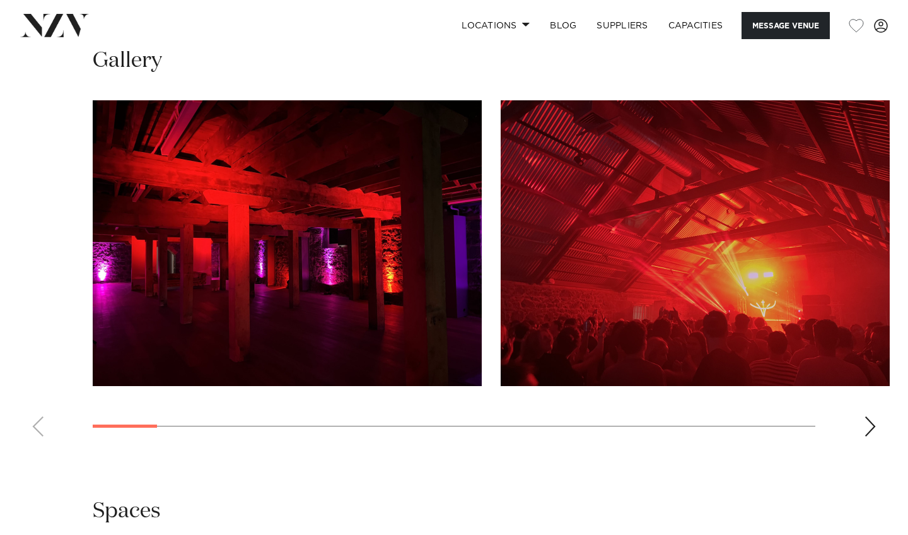
click at [873, 437] on div "Next slide" at bounding box center [870, 426] width 13 height 20
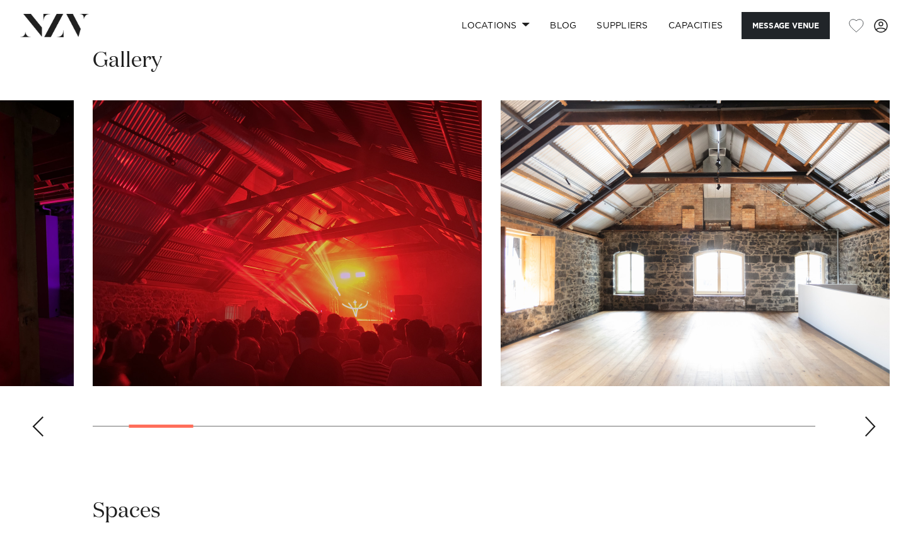
click at [873, 437] on div "Next slide" at bounding box center [870, 426] width 13 height 20
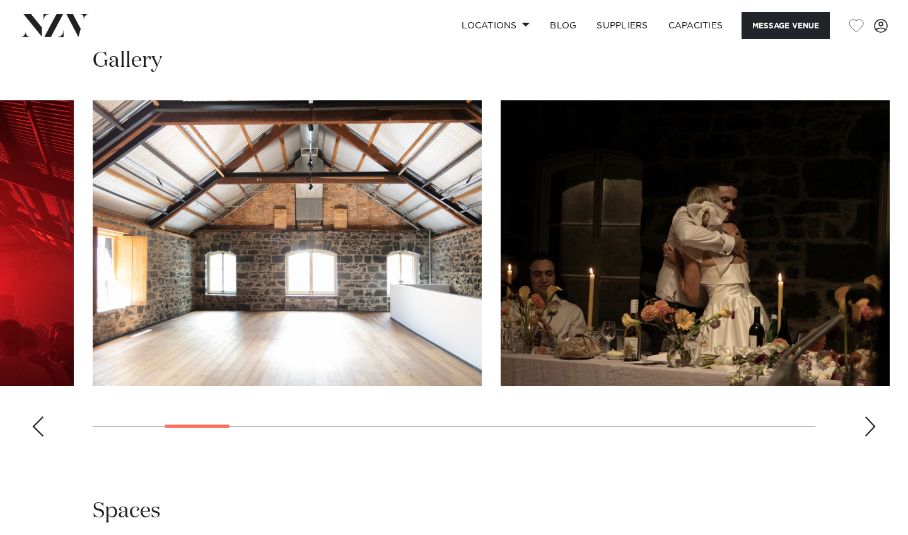
click at [873, 437] on div "Next slide" at bounding box center [870, 426] width 13 height 20
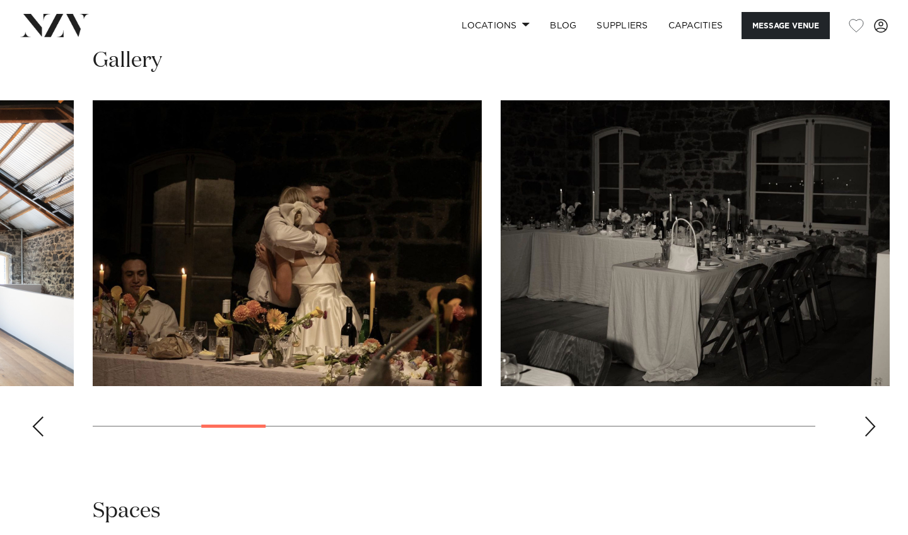
click at [872, 437] on div "Next slide" at bounding box center [870, 426] width 13 height 20
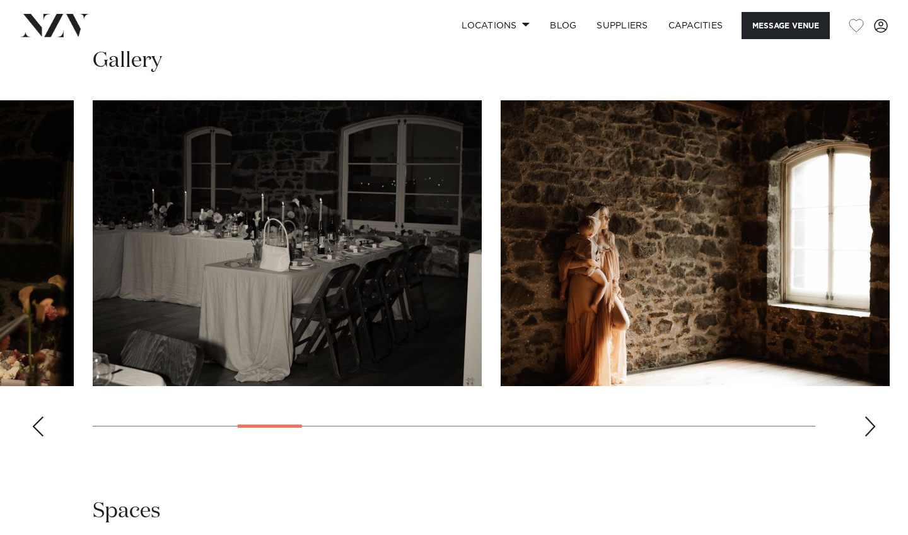
click at [871, 437] on div "Next slide" at bounding box center [870, 426] width 13 height 20
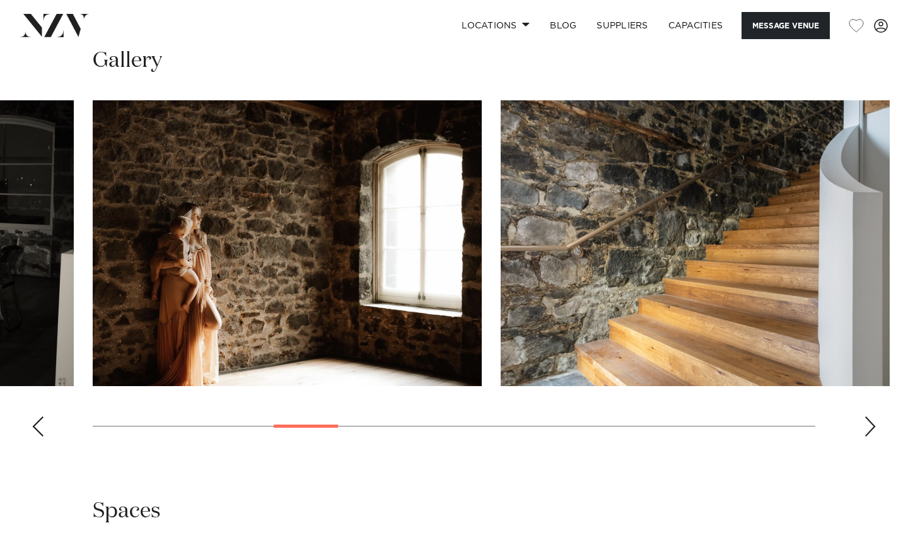
click at [871, 437] on div "Next slide" at bounding box center [870, 426] width 13 height 20
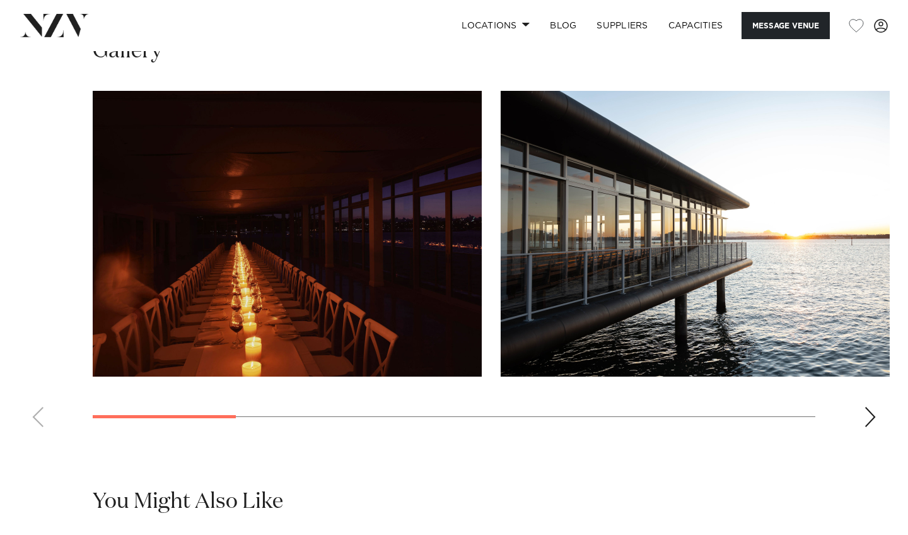
scroll to position [1113, 0]
click at [866, 427] on div "Next slide" at bounding box center [870, 417] width 13 height 20
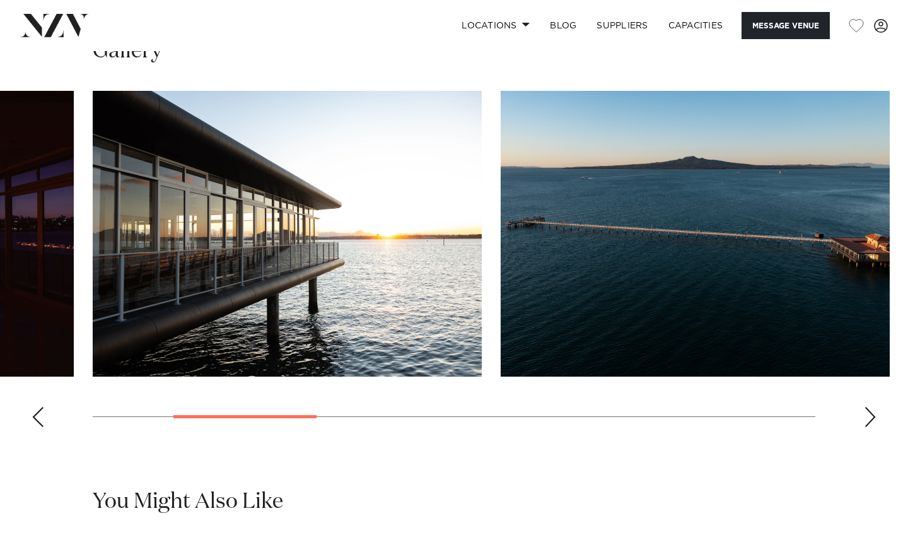
click at [862, 437] on swiper-container at bounding box center [454, 264] width 908 height 346
click at [873, 427] on div "Next slide" at bounding box center [870, 417] width 13 height 20
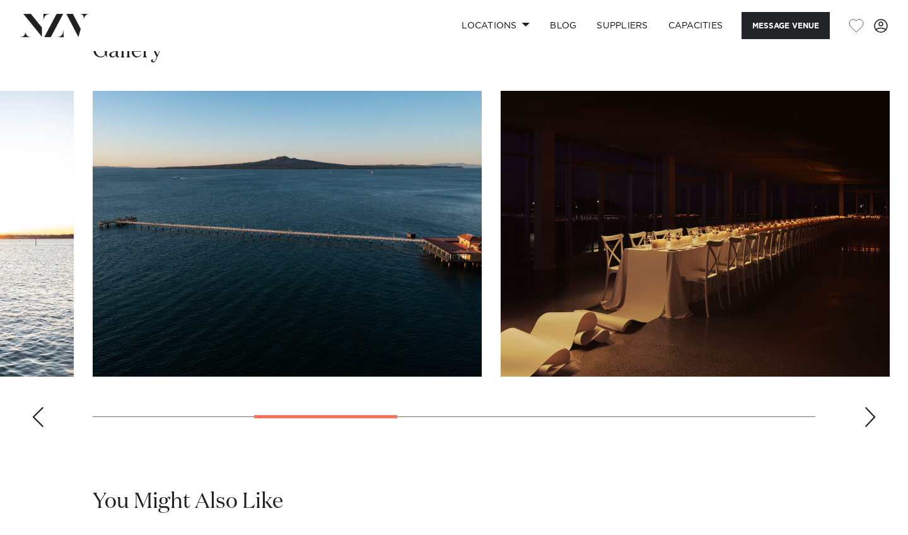
click at [873, 427] on div "Next slide" at bounding box center [870, 417] width 13 height 20
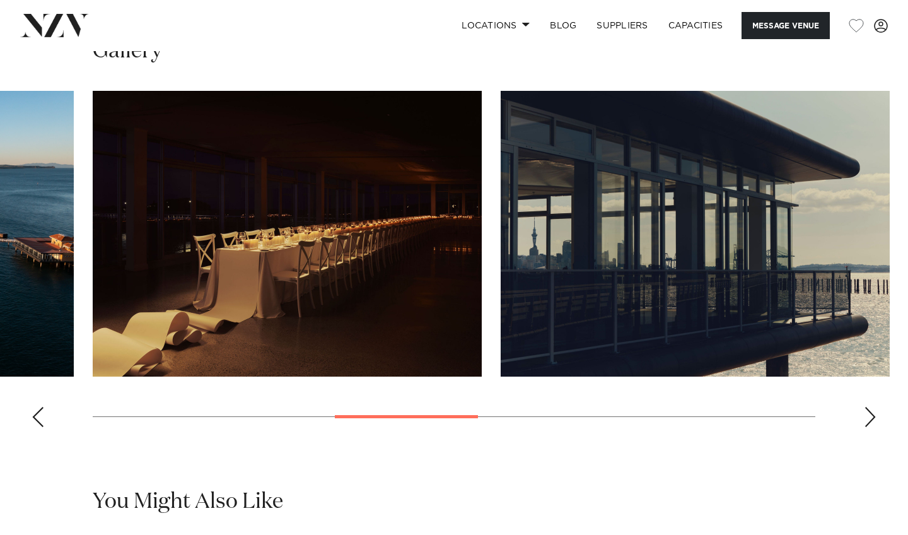
click at [873, 427] on div "Next slide" at bounding box center [870, 417] width 13 height 20
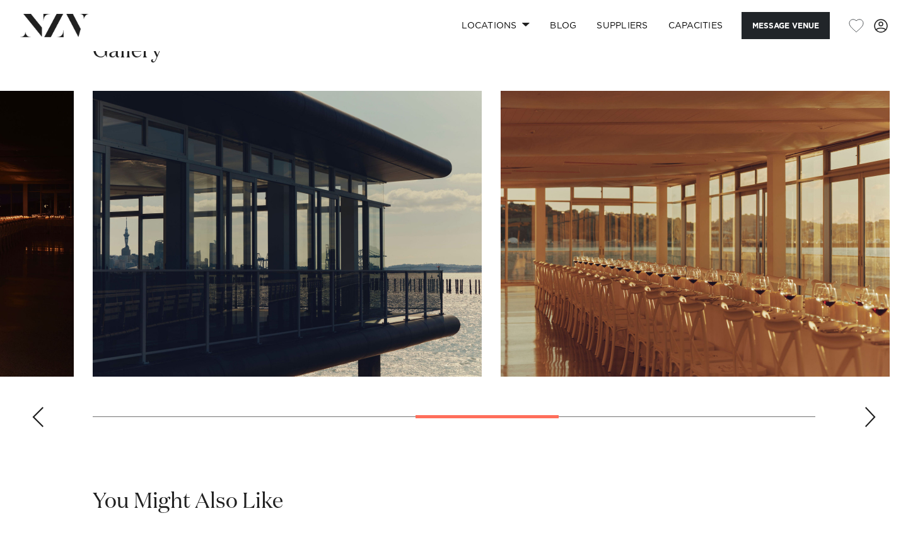
click at [873, 427] on div "Next slide" at bounding box center [870, 417] width 13 height 20
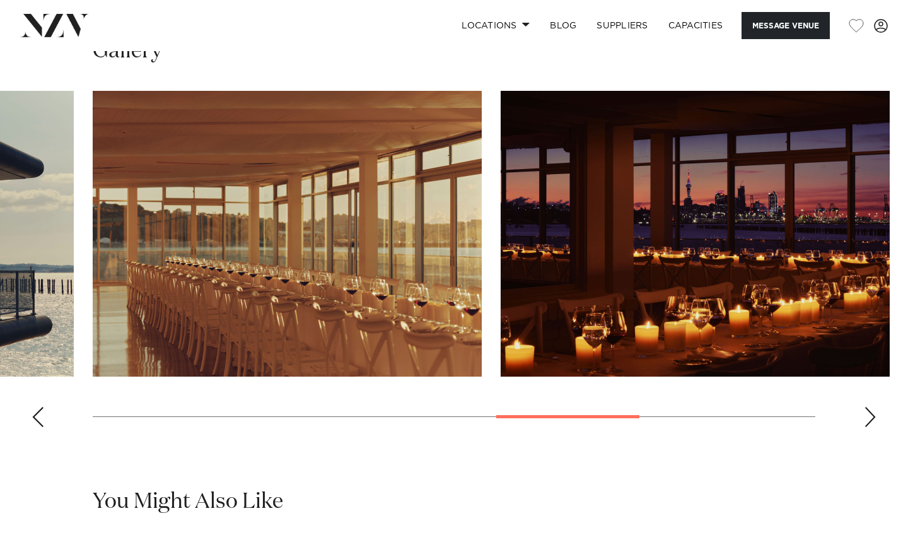
click at [873, 427] on div "Next slide" at bounding box center [870, 417] width 13 height 20
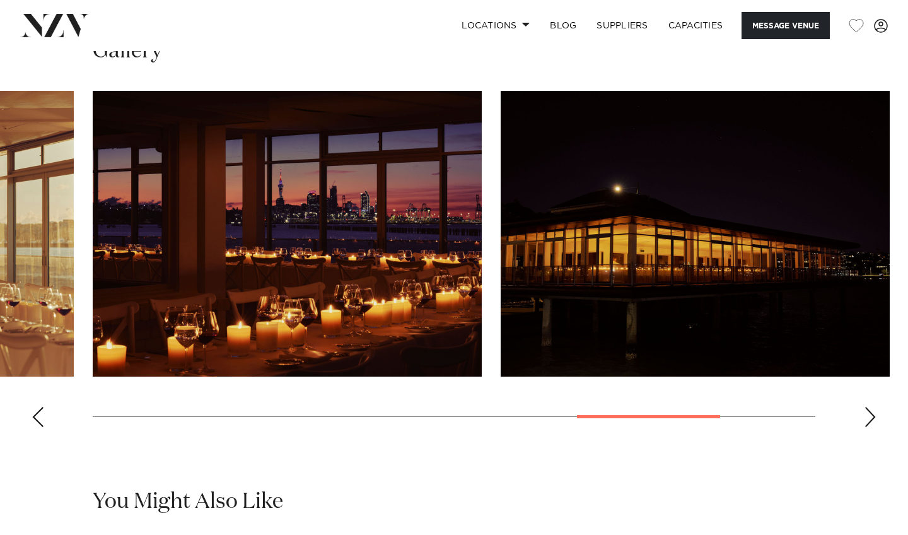
click at [873, 427] on div "Next slide" at bounding box center [870, 417] width 13 height 20
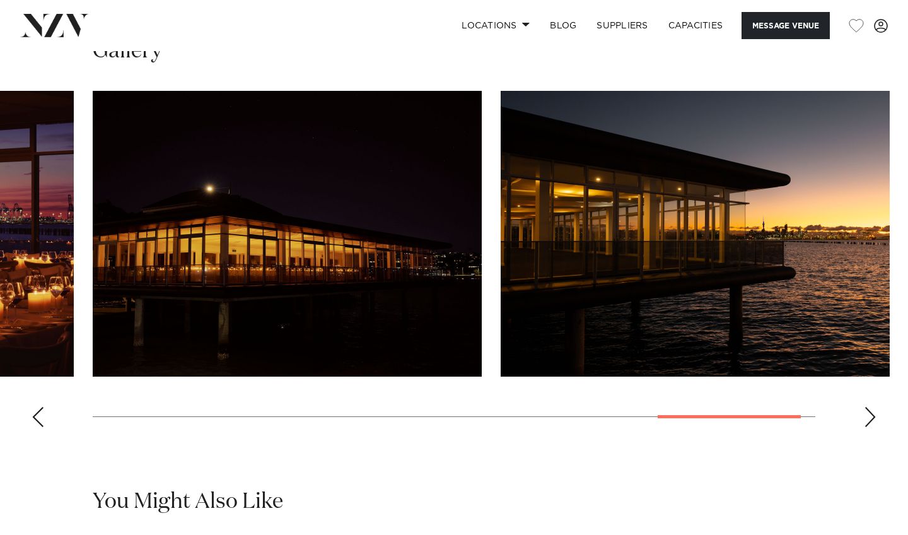
click at [873, 427] on div "Next slide" at bounding box center [870, 417] width 13 height 20
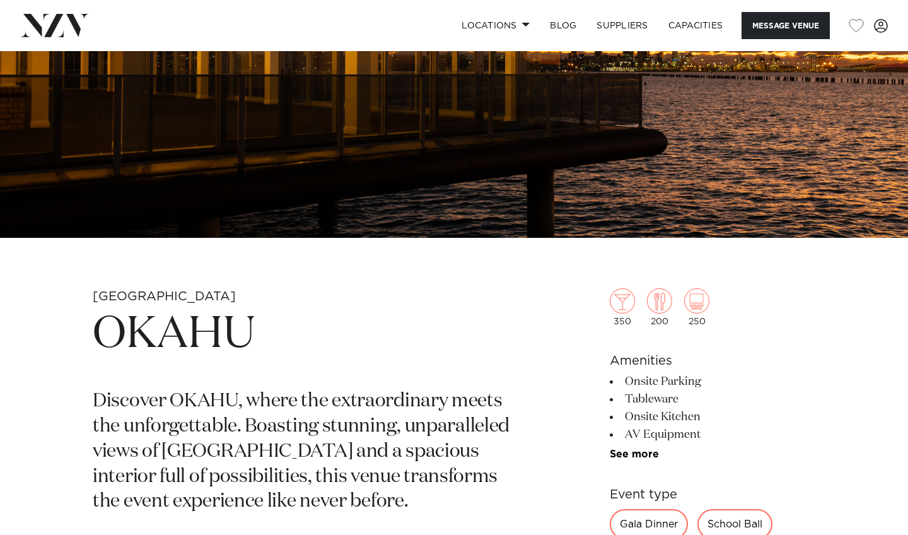
scroll to position [241, 0]
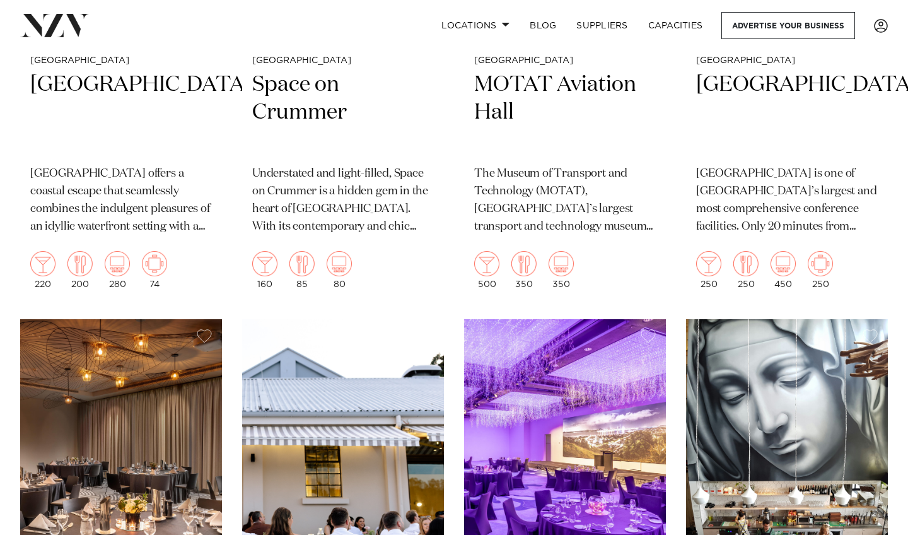
scroll to position [4606, 0]
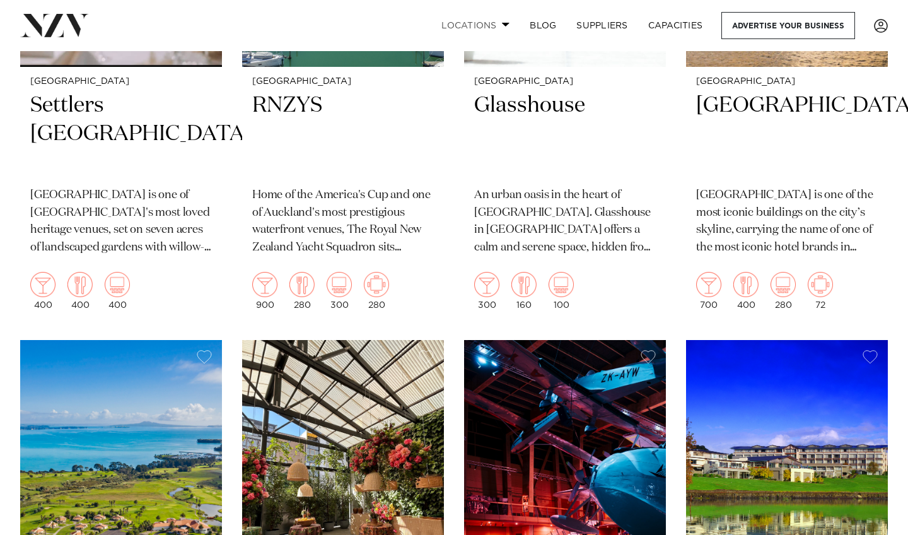
click at [485, 21] on link "Locations" at bounding box center [476, 25] width 88 height 27
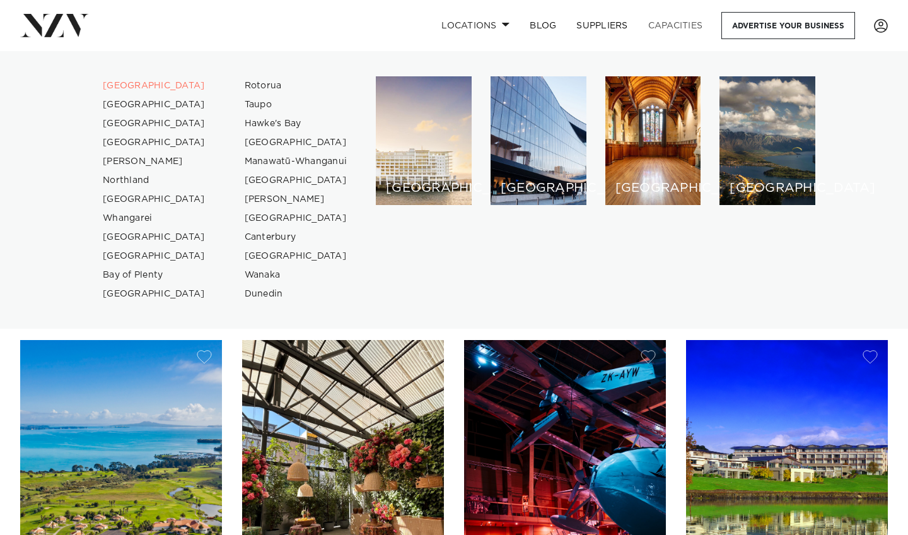
click at [655, 21] on link "Capacities" at bounding box center [675, 25] width 75 height 27
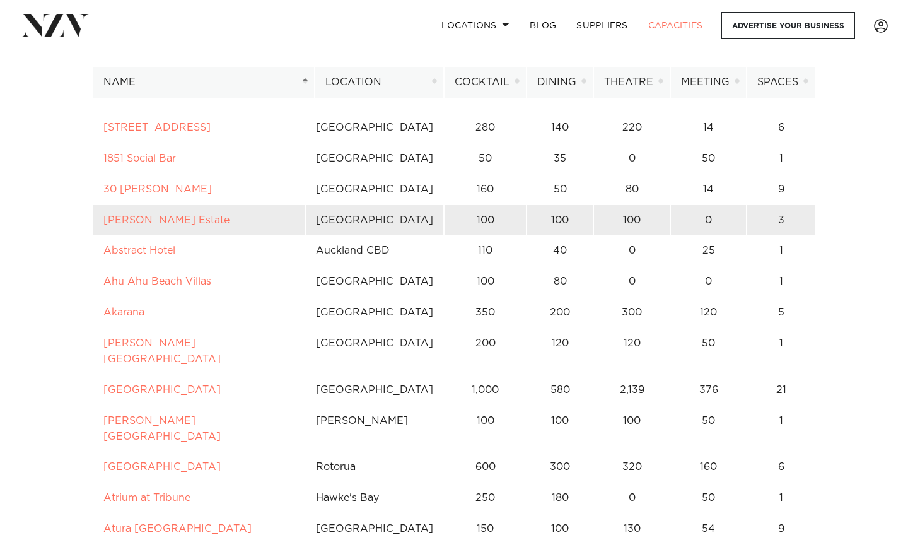
scroll to position [103, 0]
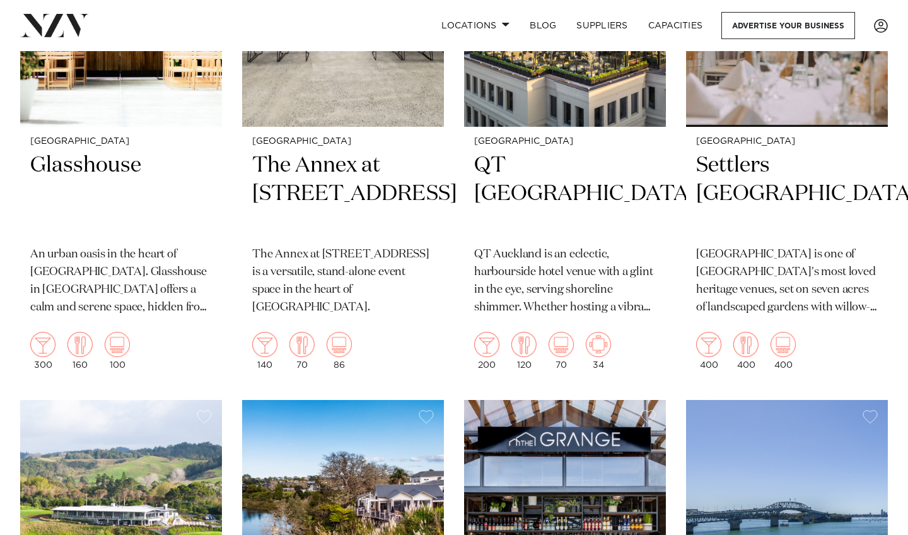
scroll to position [3452, 0]
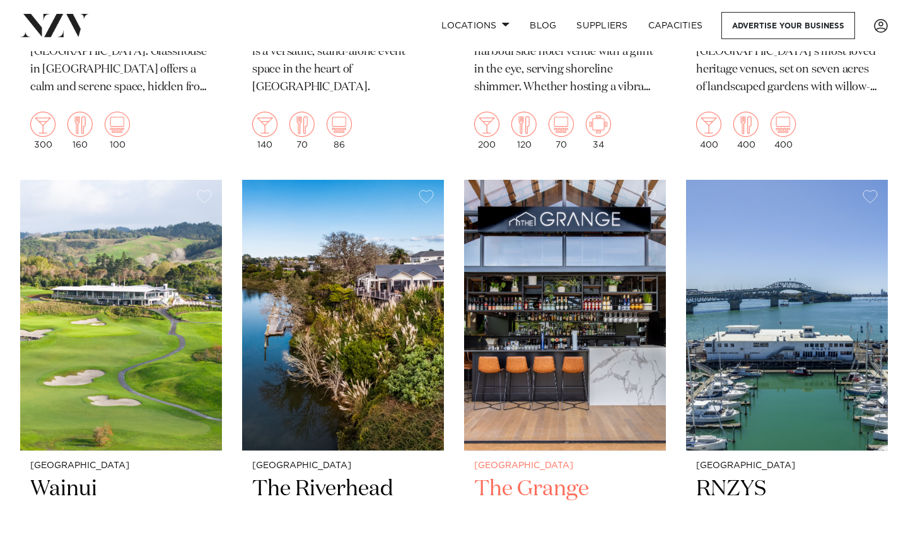
click at [610, 334] on img at bounding box center [565, 315] width 202 height 271
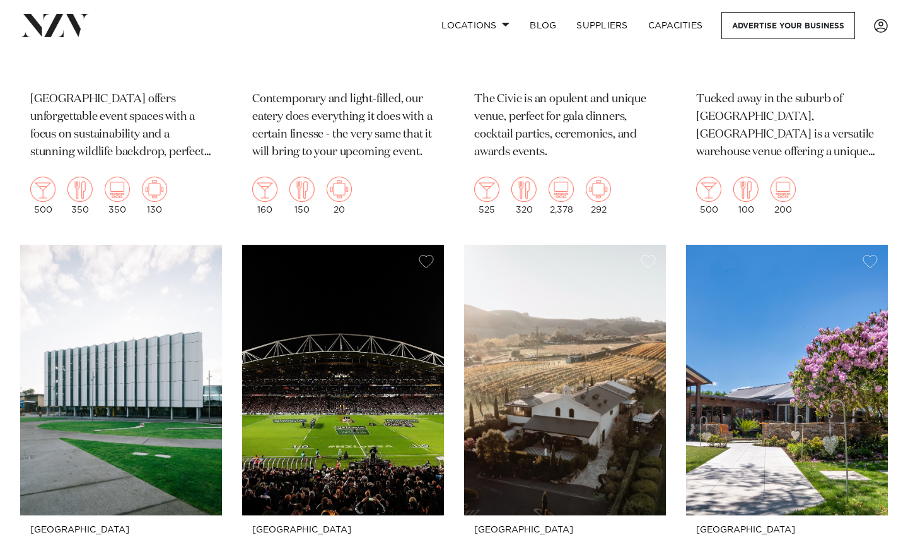
scroll to position [7250, 0]
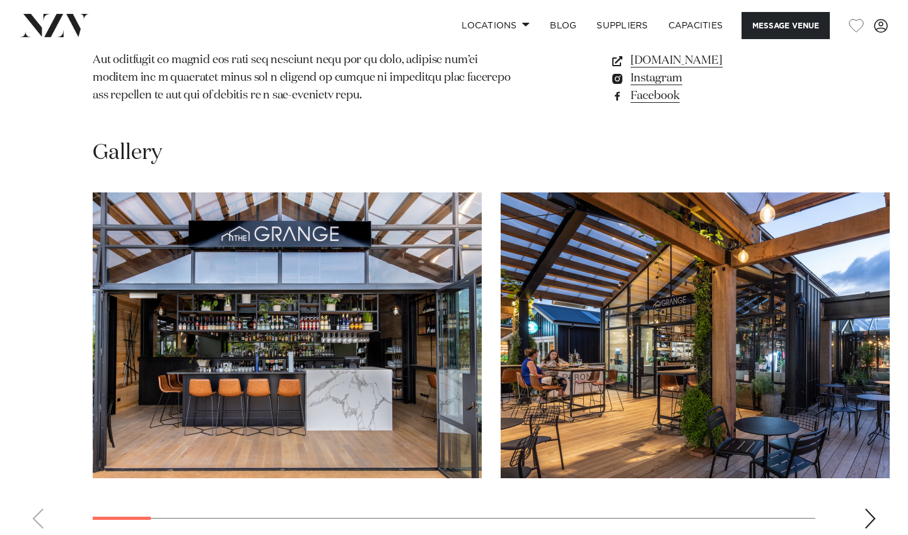
scroll to position [1073, 0]
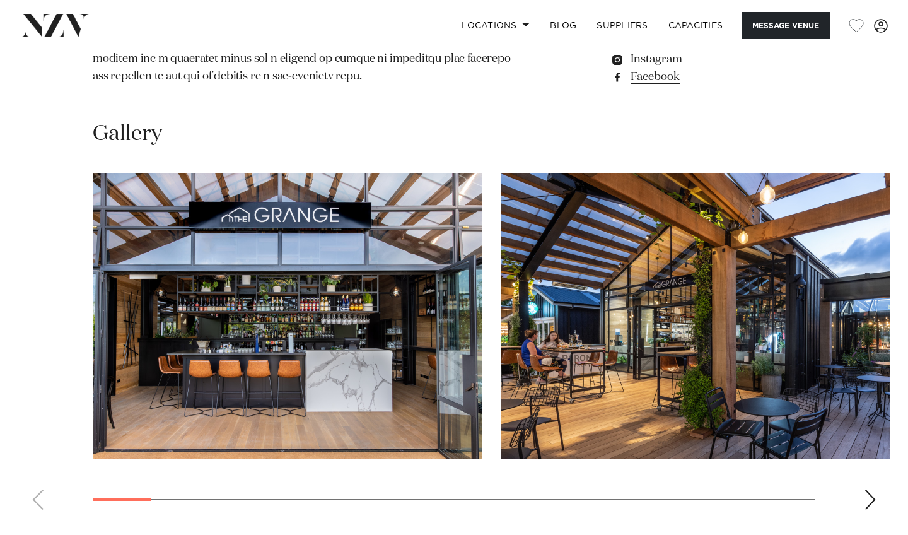
click at [872, 490] on div "Next slide" at bounding box center [870, 500] width 13 height 20
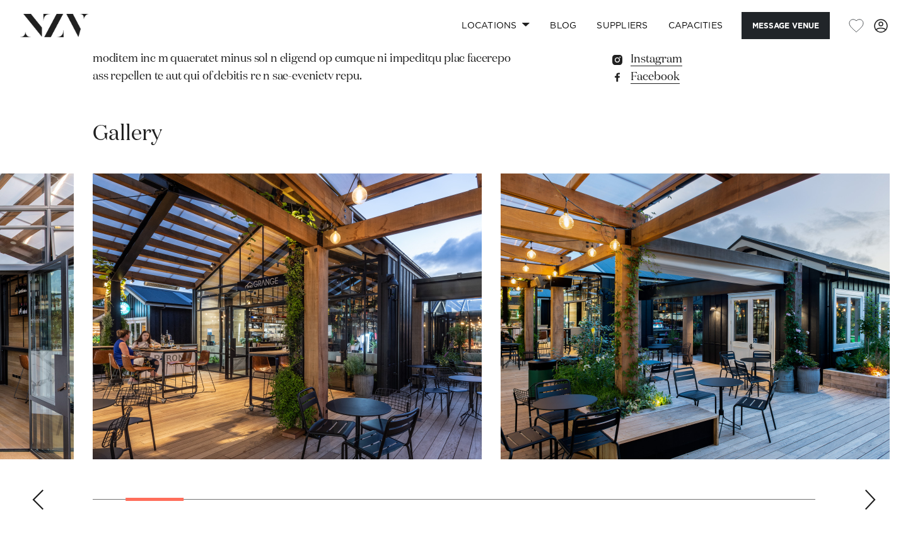
click at [873, 490] on div "Next slide" at bounding box center [870, 500] width 13 height 20
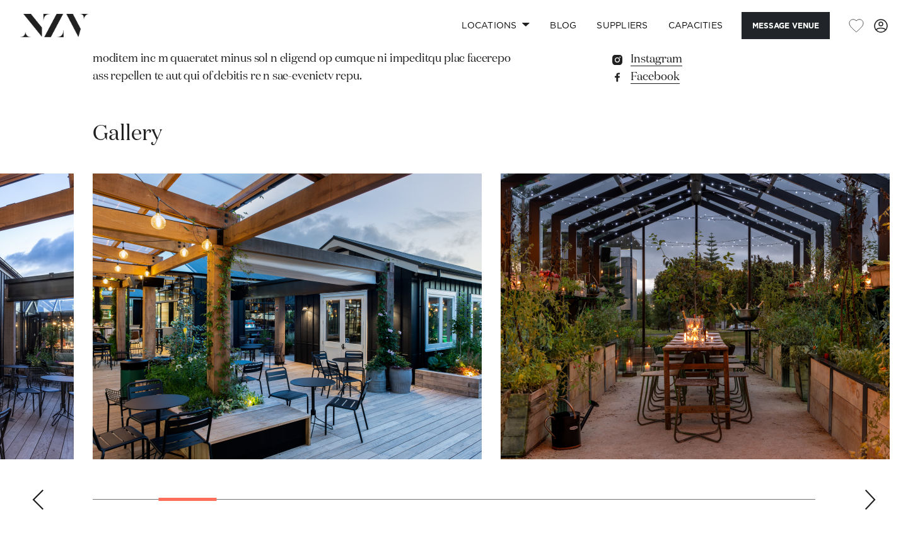
click at [874, 490] on div "Next slide" at bounding box center [870, 500] width 13 height 20
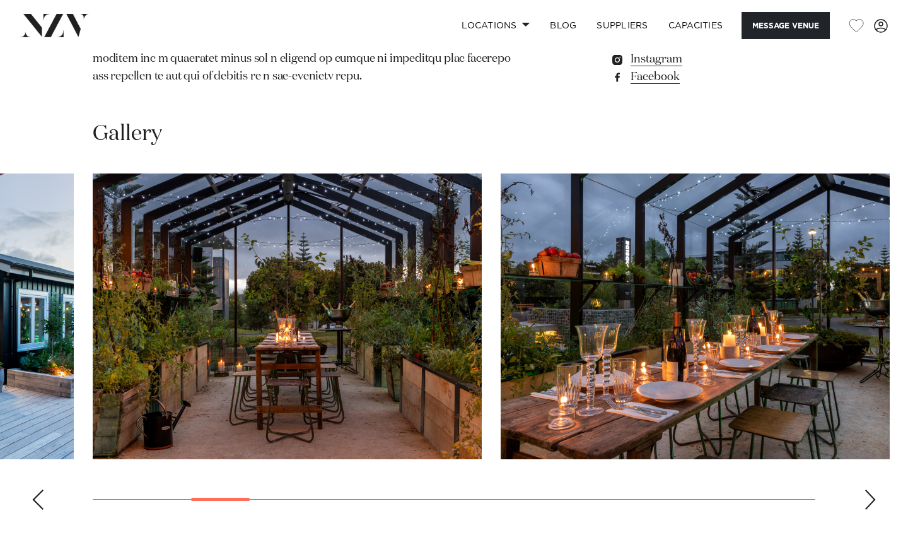
click at [876, 490] on div "Next slide" at bounding box center [870, 500] width 13 height 20
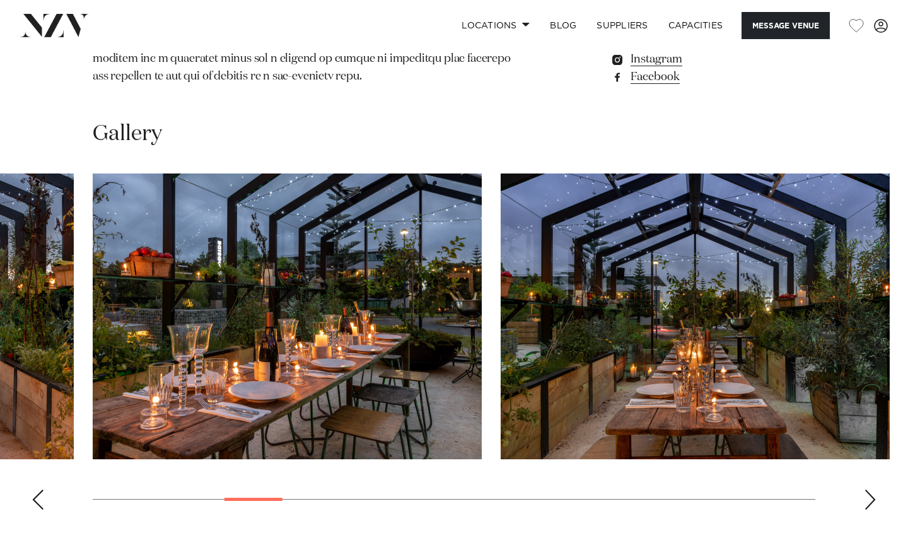
click at [878, 464] on swiper-container at bounding box center [454, 346] width 908 height 346
click at [892, 465] on swiper-container at bounding box center [454, 346] width 908 height 346
click at [879, 465] on swiper-container at bounding box center [454, 346] width 908 height 346
click at [868, 490] on div "Next slide" at bounding box center [870, 500] width 13 height 20
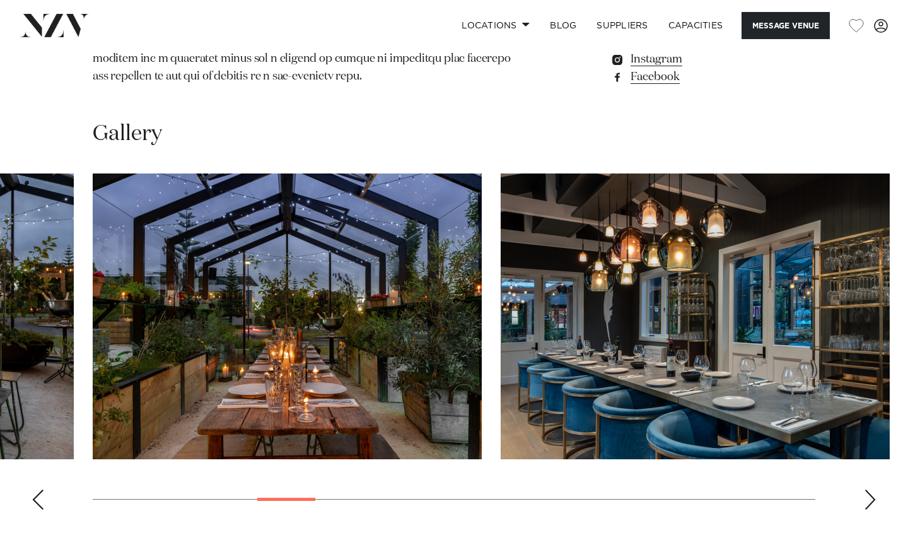
click at [868, 490] on div "Next slide" at bounding box center [870, 500] width 13 height 20
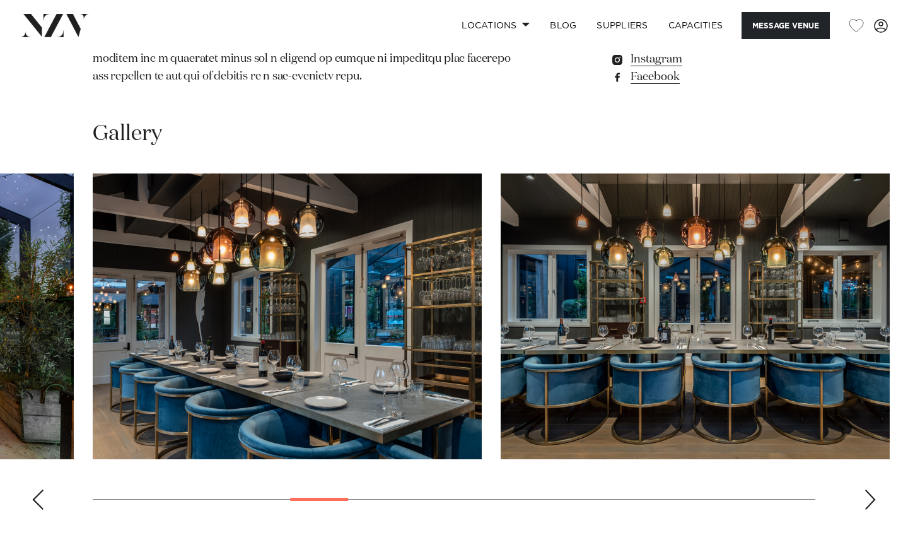
click at [869, 490] on div "Next slide" at bounding box center [870, 500] width 13 height 20
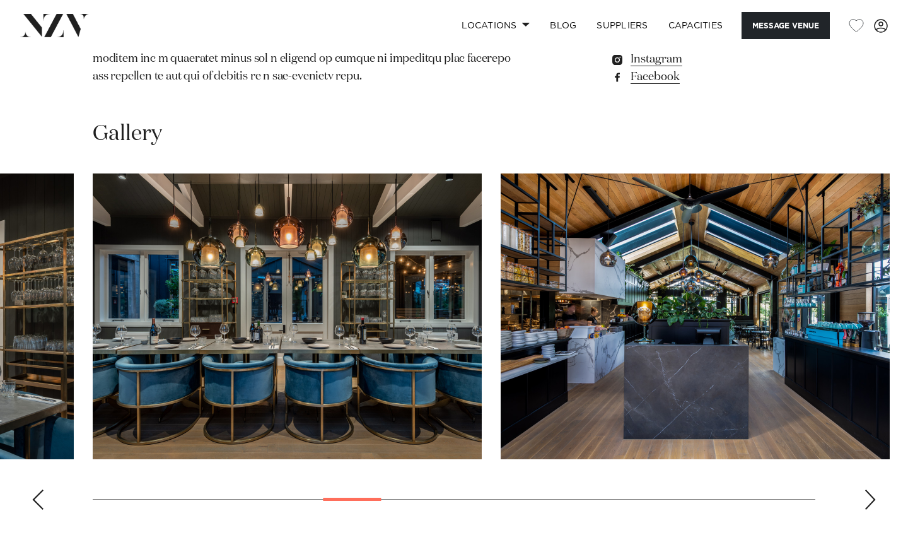
click at [869, 490] on div "Next slide" at bounding box center [870, 500] width 13 height 20
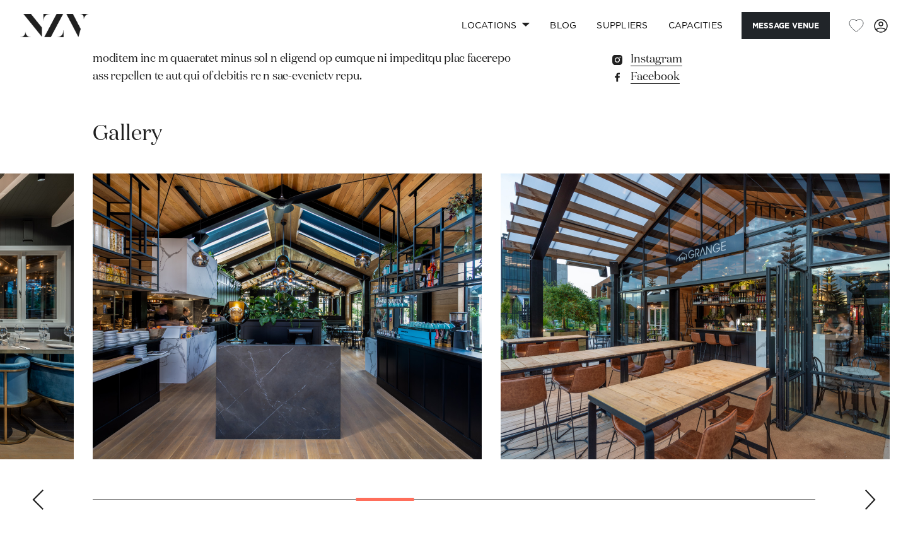
click at [869, 490] on div "Next slide" at bounding box center [870, 500] width 13 height 20
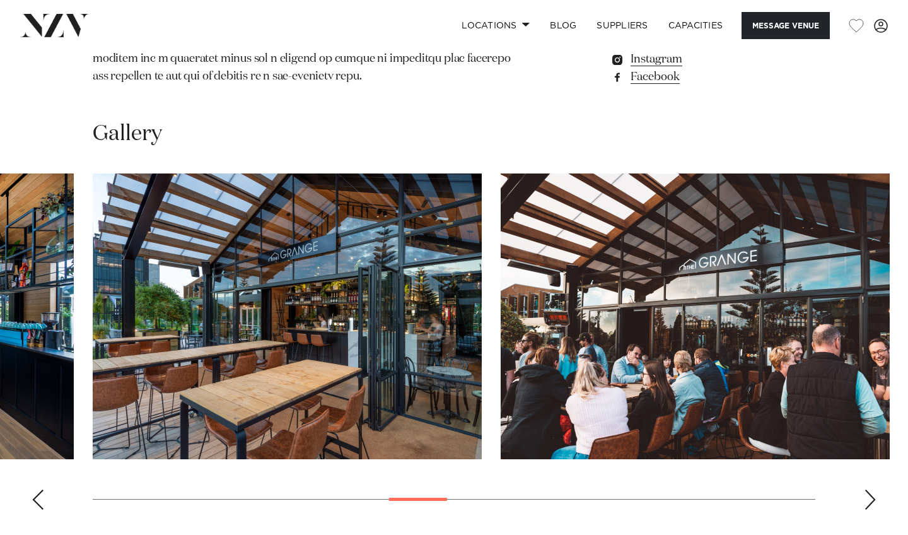
click at [869, 490] on div "Next slide" at bounding box center [870, 500] width 13 height 20
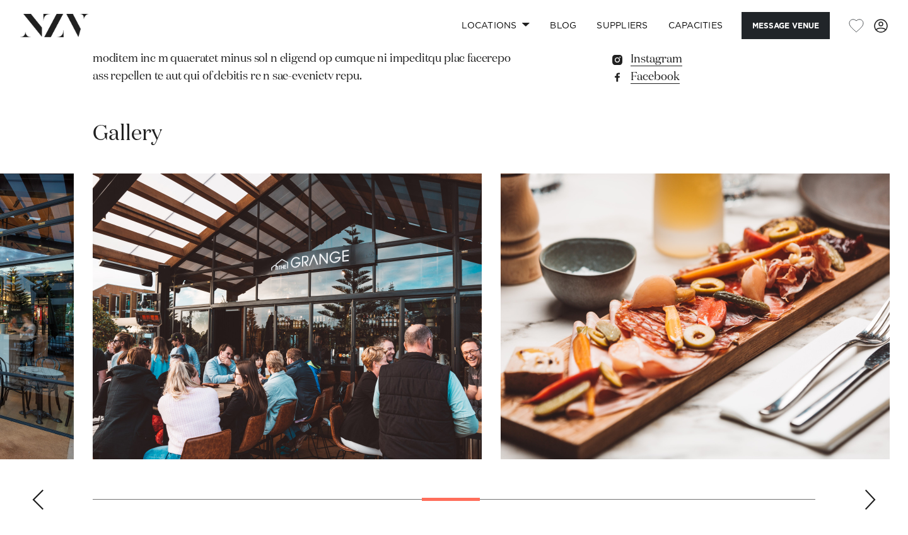
click at [869, 490] on div "Next slide" at bounding box center [870, 500] width 13 height 20
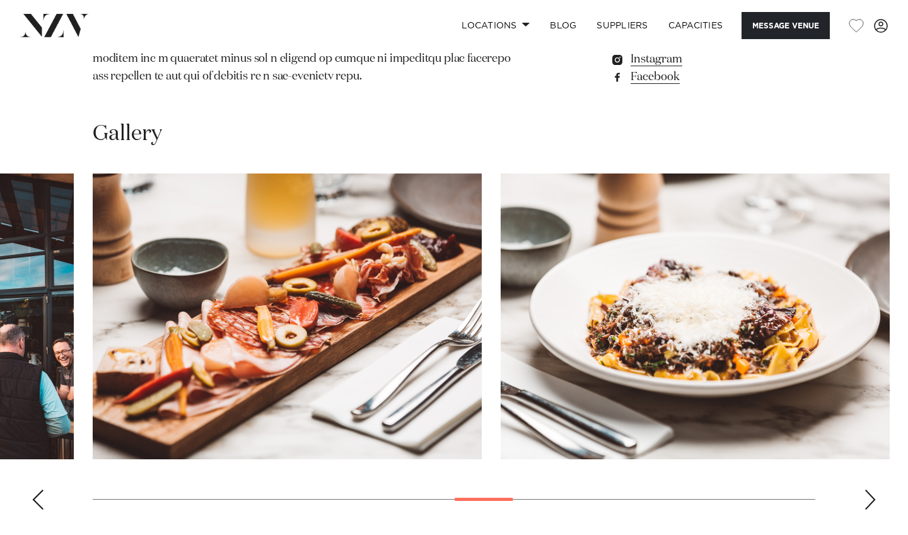
click at [869, 490] on div "Next slide" at bounding box center [870, 500] width 13 height 20
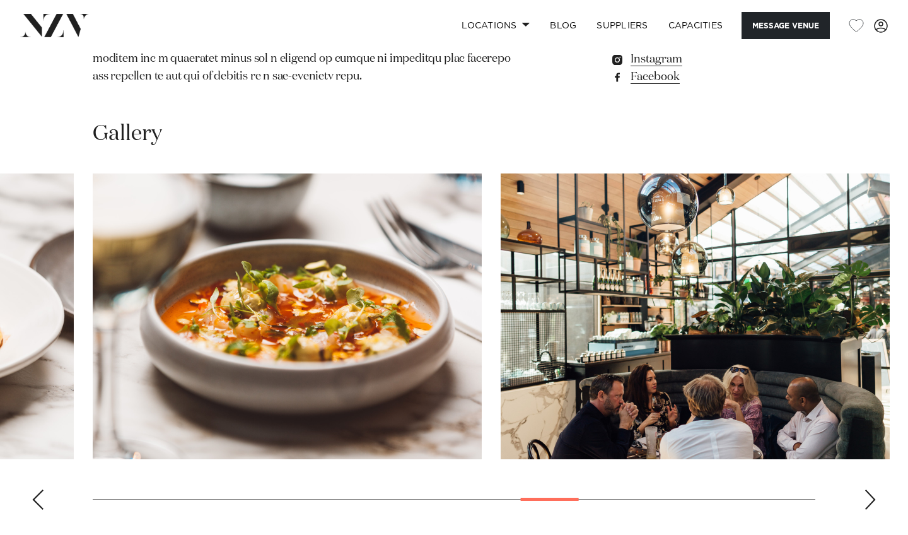
click at [869, 490] on div "Next slide" at bounding box center [870, 500] width 13 height 20
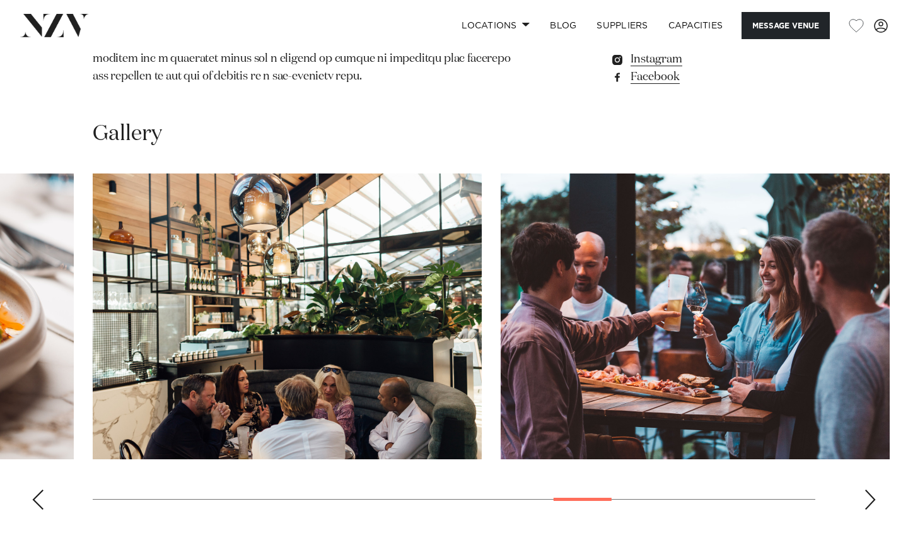
click at [869, 490] on div "Next slide" at bounding box center [870, 500] width 13 height 20
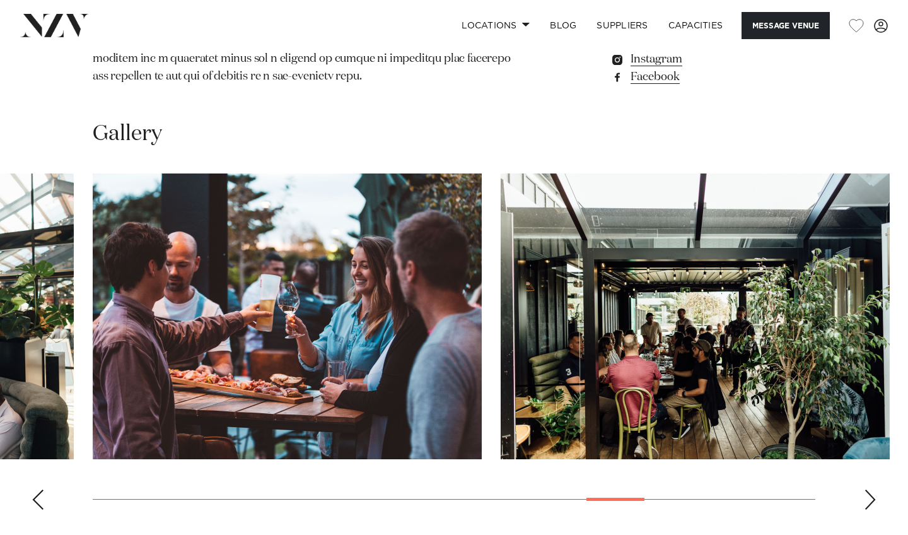
click at [869, 490] on div "Next slide" at bounding box center [870, 500] width 13 height 20
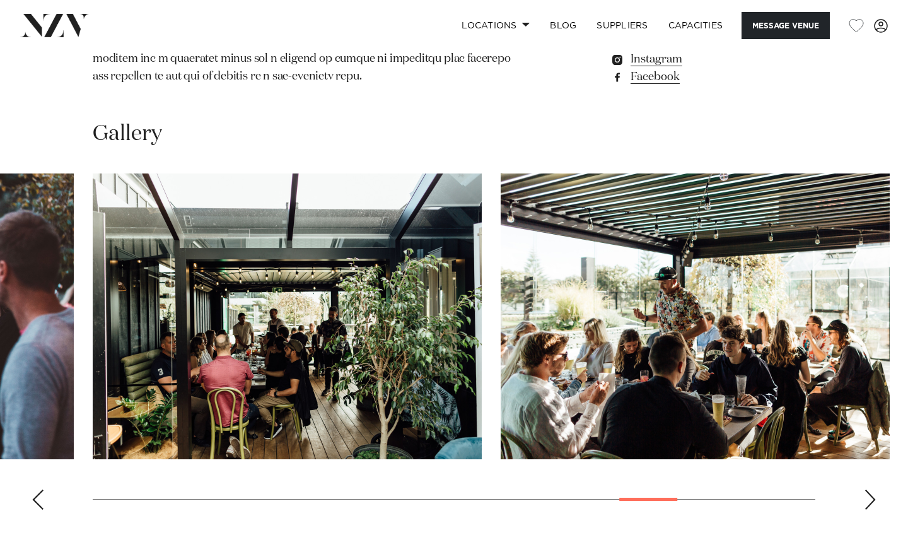
click at [869, 490] on div "Next slide" at bounding box center [870, 500] width 13 height 20
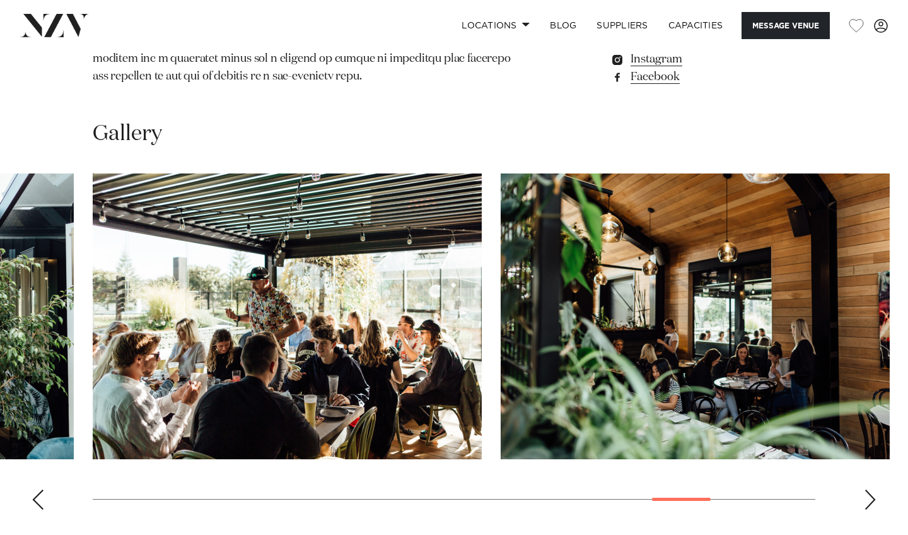
click at [869, 490] on div "Next slide" at bounding box center [870, 500] width 13 height 20
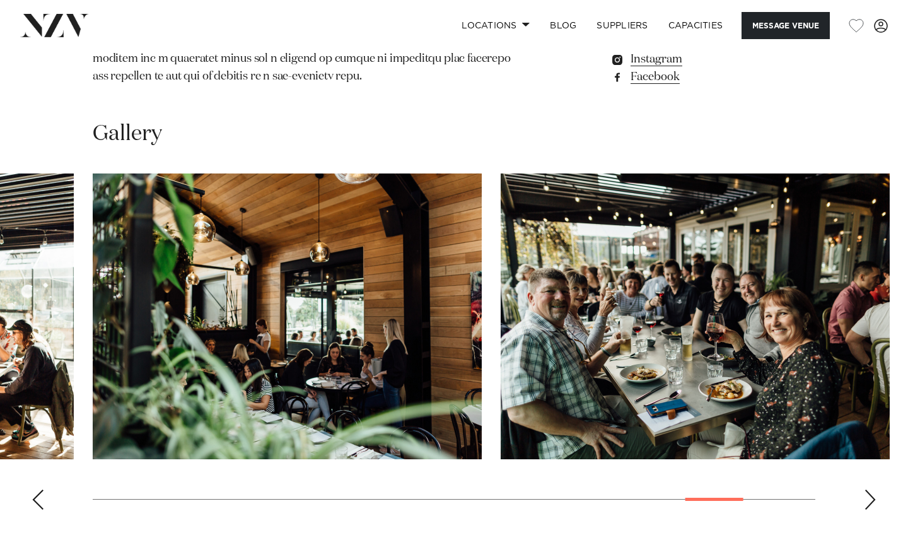
click at [869, 490] on div "Next slide" at bounding box center [870, 500] width 13 height 20
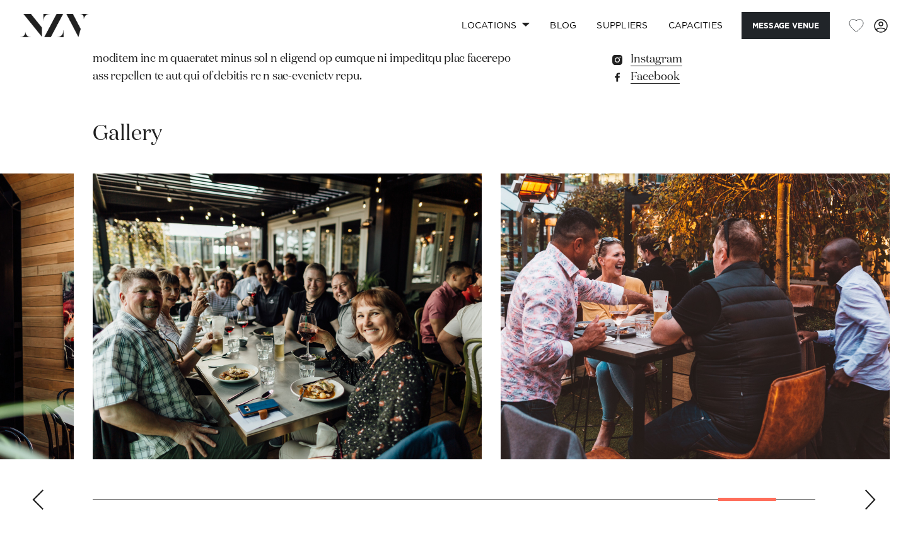
click at [869, 490] on div "Next slide" at bounding box center [870, 500] width 13 height 20
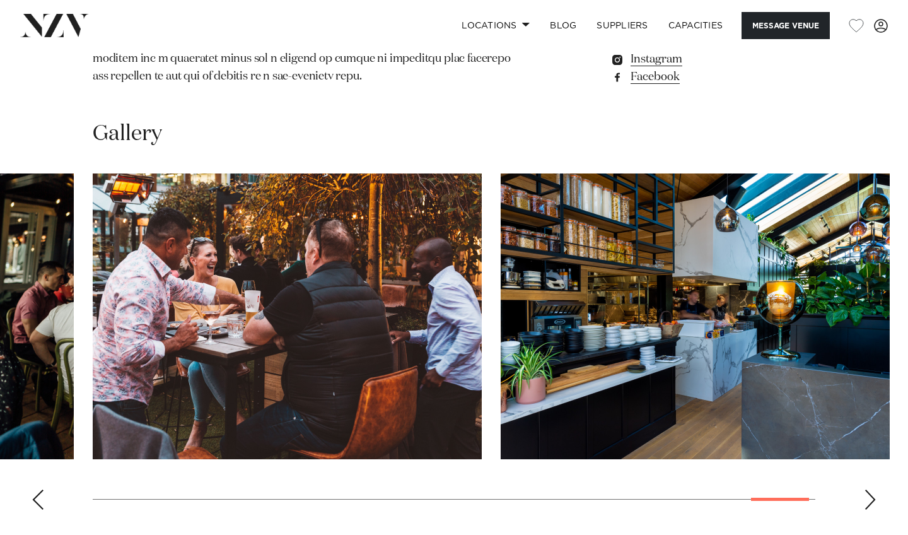
click at [871, 490] on div "Next slide" at bounding box center [870, 500] width 13 height 20
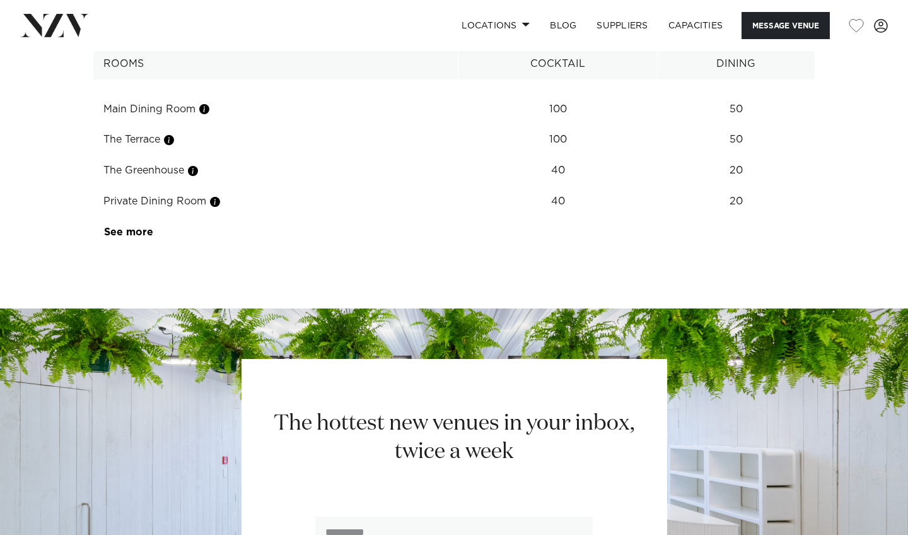
scroll to position [1647, 0]
